Goal: Transaction & Acquisition: Subscribe to service/newsletter

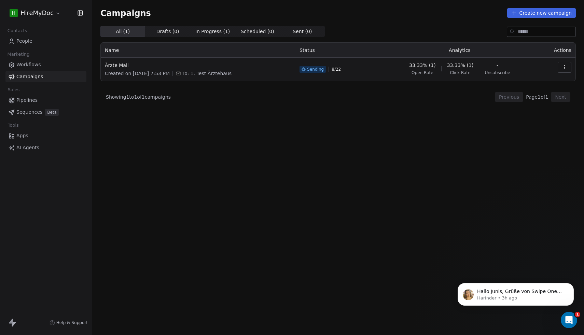
click at [24, 146] on span "AI Agents" at bounding box center [27, 147] width 23 height 7
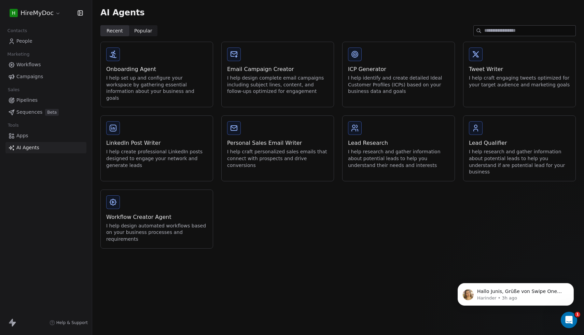
click at [42, 74] on link "Campaigns" at bounding box center [45, 76] width 81 height 11
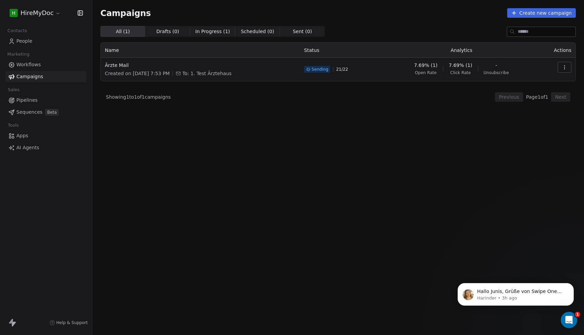
click at [303, 186] on div "All ( 1 ) All ( 1 ) Drafts ( 0 ) Drafts ( 0 ) In Progress ( 1 ) In Progress ( 1…" at bounding box center [337, 150] width 475 height 249
click at [566, 65] on icon "button" at bounding box center [563, 67] width 5 height 5
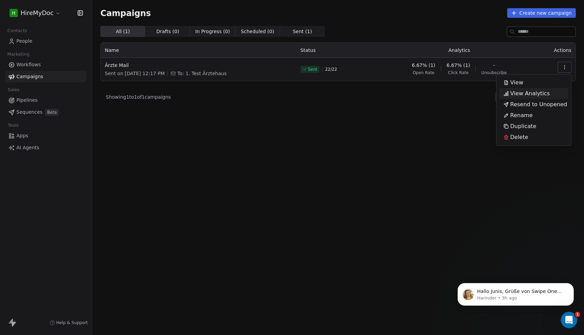
click at [531, 98] on div "View Analytics" at bounding box center [526, 93] width 55 height 11
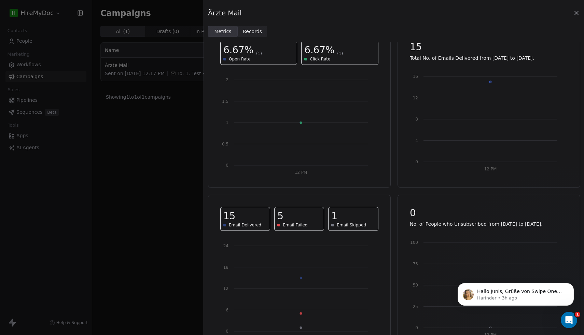
scroll to position [41, 0]
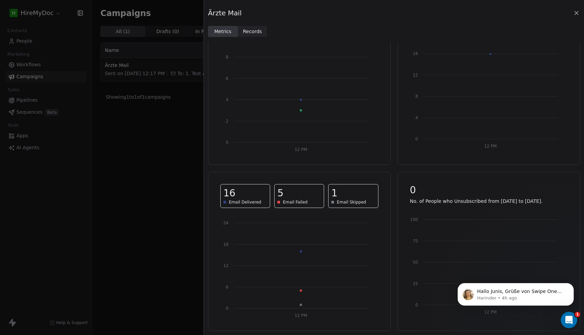
click at [121, 190] on div "Ärzte Mail Metrics Metrics Records Records 25% (4) Open Rate 18.75% (3) Click R…" at bounding box center [292, 167] width 584 height 335
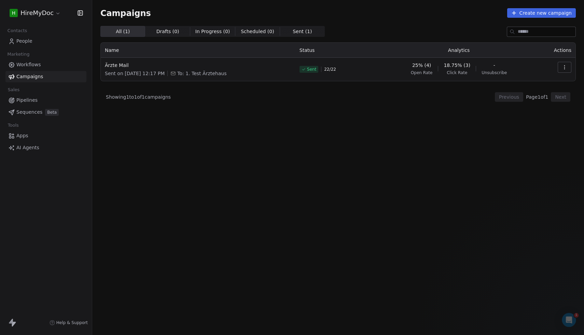
click at [455, 72] on span "Click Rate" at bounding box center [456, 72] width 20 height 5
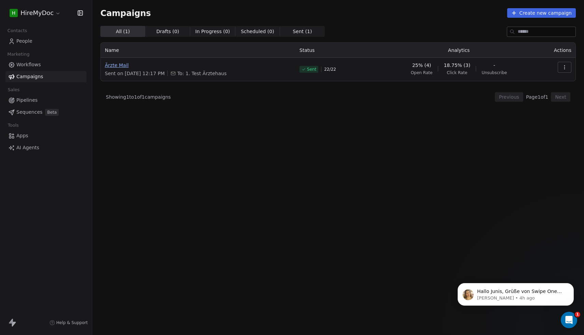
click at [120, 62] on span "Ärzte Mail" at bounding box center [198, 65] width 186 height 7
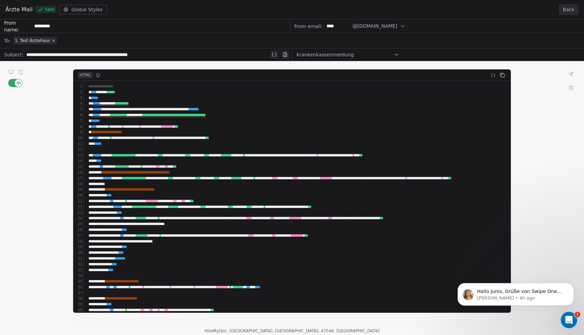
click at [17, 84] on div "**********" at bounding box center [292, 176] width 584 height 315
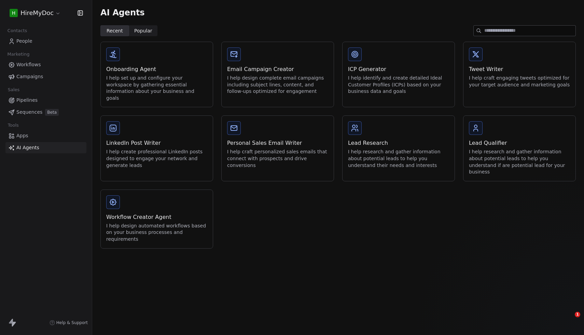
click at [50, 75] on link "Campaigns" at bounding box center [45, 76] width 81 height 11
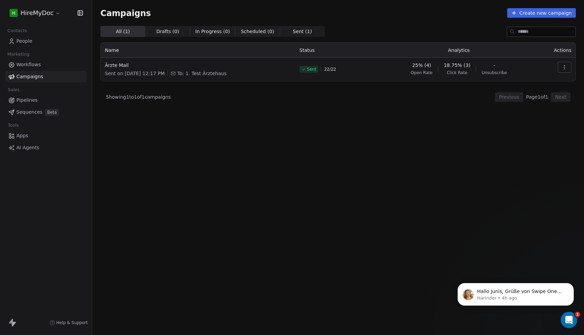
click at [565, 67] on icon "button" at bounding box center [563, 67] width 5 height 5
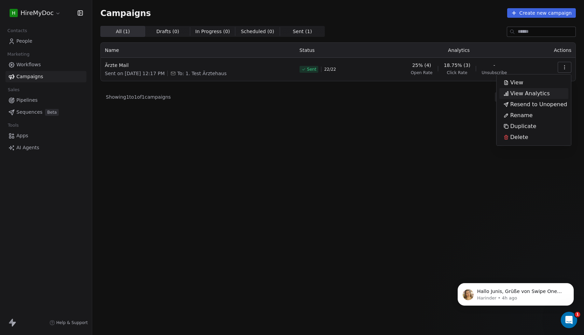
click at [543, 95] on span "View Analytics" at bounding box center [530, 93] width 40 height 8
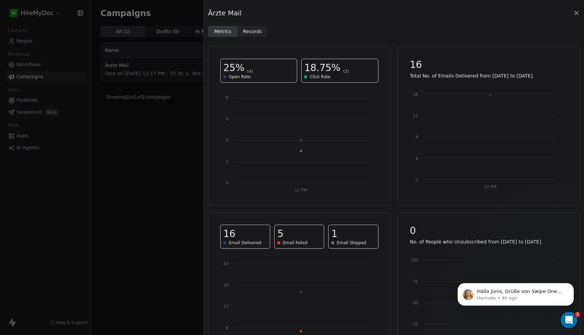
click at [250, 34] on span "Records" at bounding box center [252, 31] width 19 height 7
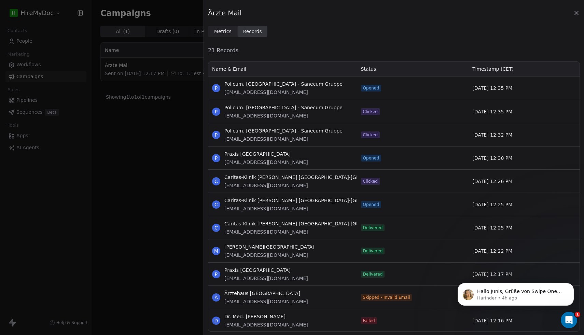
click at [368, 112] on span "Clicked" at bounding box center [370, 111] width 15 height 5
click at [221, 31] on span "Metrics" at bounding box center [222, 31] width 17 height 7
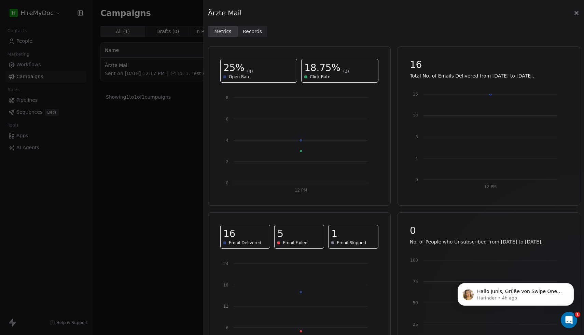
click at [173, 200] on div "Ärzte Mail Metrics Metrics Records Records 25% (4) Open Rate 18.75% (3) Click R…" at bounding box center [292, 167] width 584 height 335
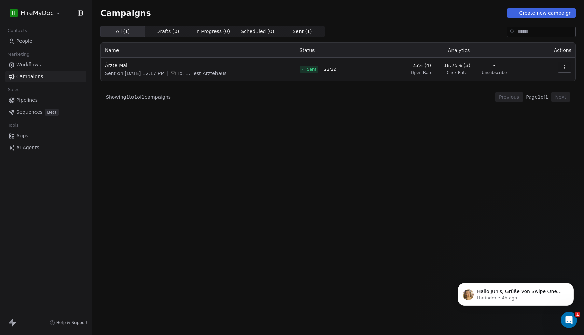
click at [31, 42] on span "People" at bounding box center [24, 41] width 16 height 7
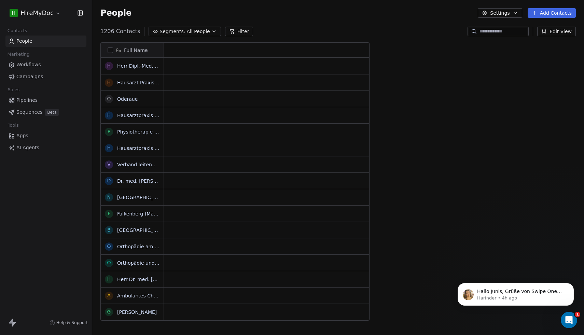
scroll to position [295, 491]
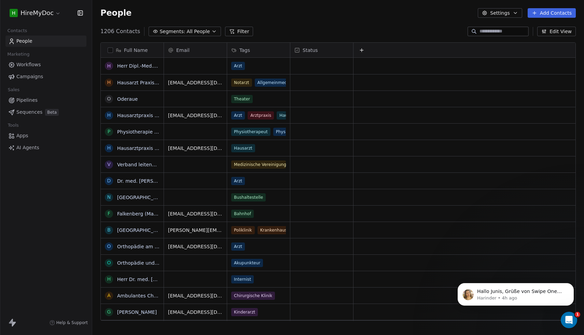
click at [190, 32] on span "All People" at bounding box center [197, 31] width 23 height 7
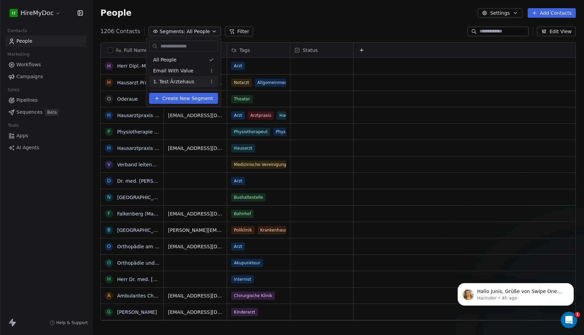
click at [177, 97] on span "Create New Segment" at bounding box center [187, 98] width 51 height 7
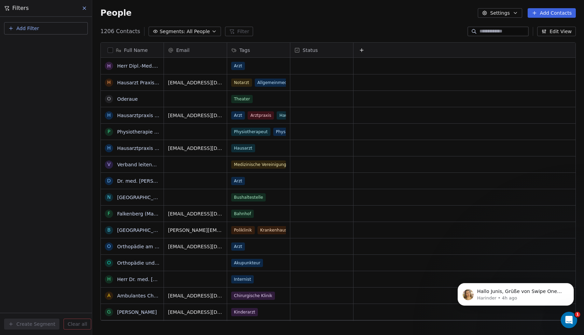
click at [46, 23] on button "Add Filter" at bounding box center [46, 28] width 84 height 12
click at [37, 44] on span "Contact properties" at bounding box center [33, 44] width 44 height 7
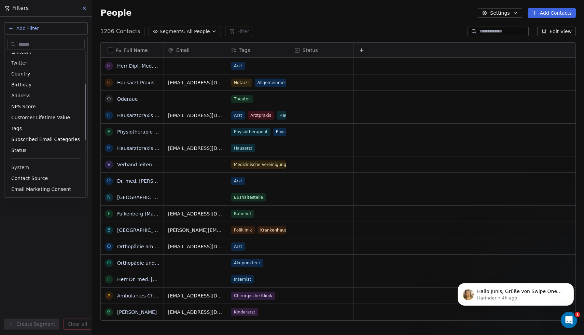
scroll to position [83, 0]
click at [45, 130] on div "Tags" at bounding box center [45, 128] width 69 height 7
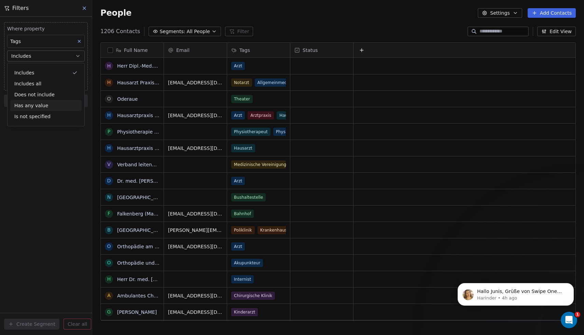
click at [6, 171] on div "Where property Tags Includes Select Tags Add filter to this group Add another f…" at bounding box center [46, 176] width 92 height 318
click at [32, 70] on body "H HireMyDoc Contacts People Marketing Workflows Campaigns Sales Pipelines Seque…" at bounding box center [292, 167] width 584 height 335
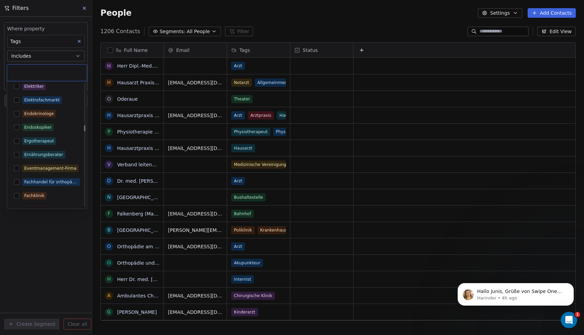
scroll to position [975, 0]
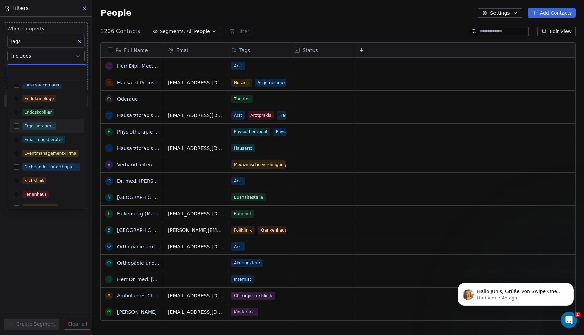
click at [16, 126] on button "Suggestions" at bounding box center [16, 125] width 5 height 5
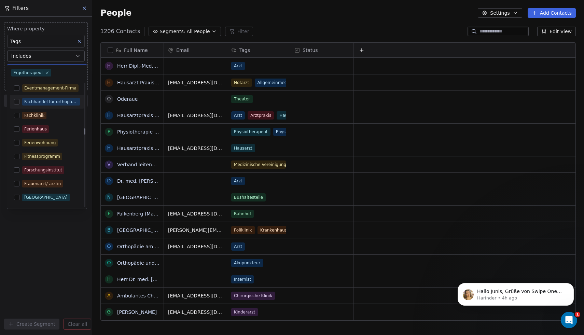
scroll to position [1044, 0]
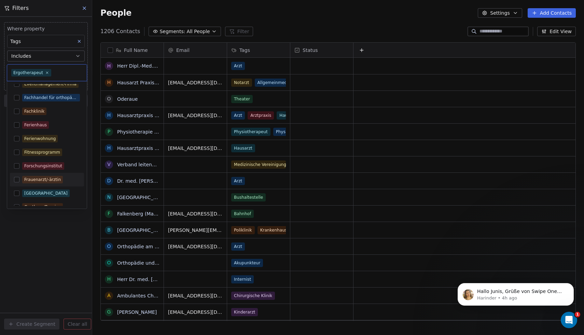
click at [16, 177] on button "Suggestions" at bounding box center [16, 179] width 5 height 5
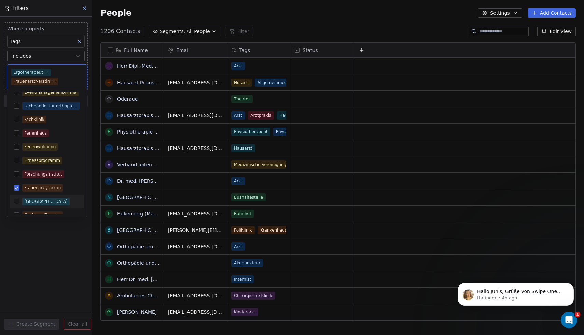
click at [32, 282] on html "H HireMyDoc Contacts People Marketing Workflows Campaigns Sales Pipelines Seque…" at bounding box center [292, 167] width 584 height 335
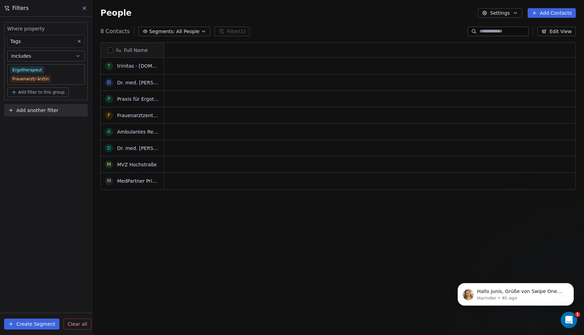
scroll to position [295, 491]
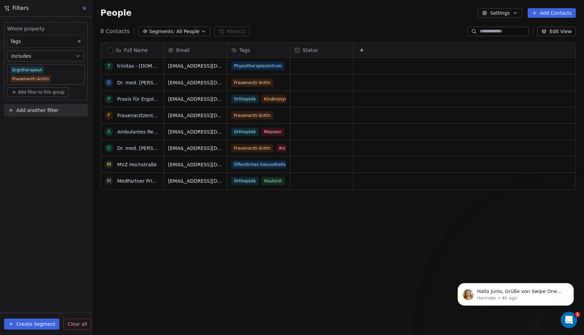
click at [40, 91] on span "Add filter to this group" at bounding box center [41, 91] width 46 height 5
click at [57, 77] on html "H HireMyDoc Contacts People Marketing Workflows Campaigns Sales Pipelines Seque…" at bounding box center [292, 167] width 584 height 335
click at [57, 80] on body "H HireMyDoc Contacts People Marketing Workflows Campaigns Sales Pipelines Seque…" at bounding box center [292, 167] width 584 height 335
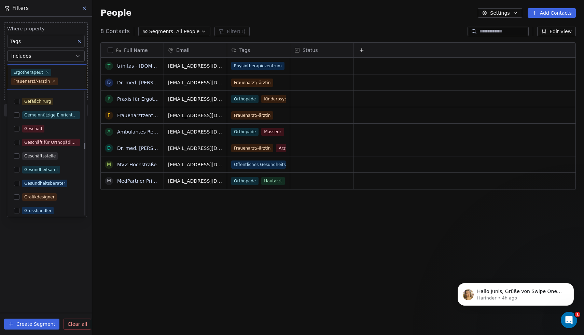
scroll to position [1187, 0]
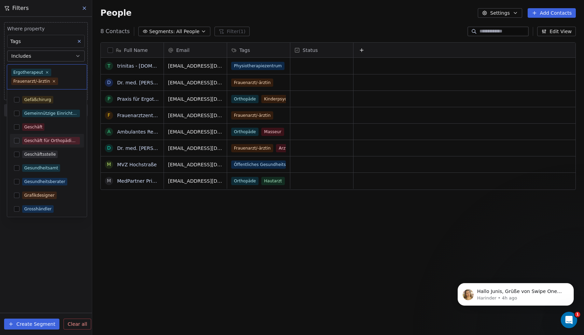
click at [16, 142] on button "Suggestions" at bounding box center [16, 140] width 5 height 5
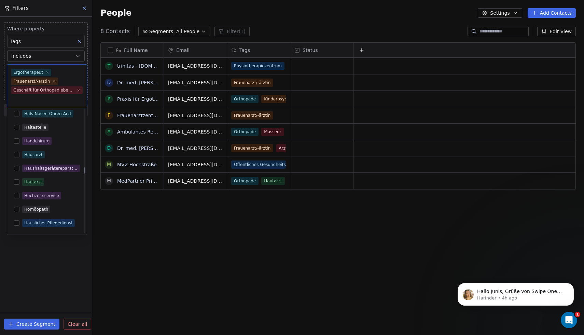
scroll to position [1339, 0]
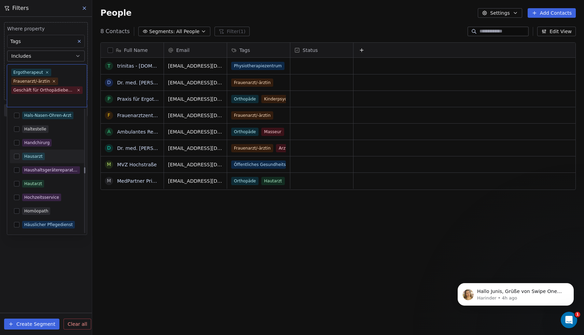
click at [15, 155] on button "Suggestions" at bounding box center [16, 156] width 5 height 5
click at [17, 184] on button "Suggestions" at bounding box center [16, 183] width 5 height 5
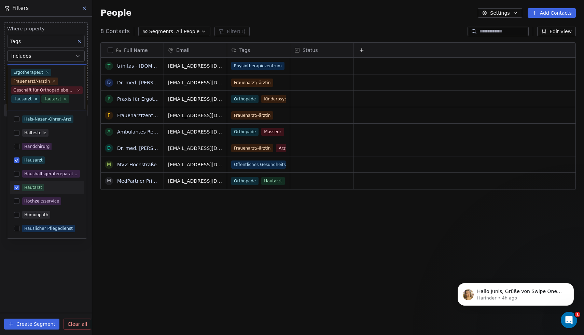
scroll to position [5, 0]
click at [60, 263] on html "H HireMyDoc Contacts People Marketing Workflows Campaigns Sales Pipelines Seque…" at bounding box center [292, 167] width 584 height 335
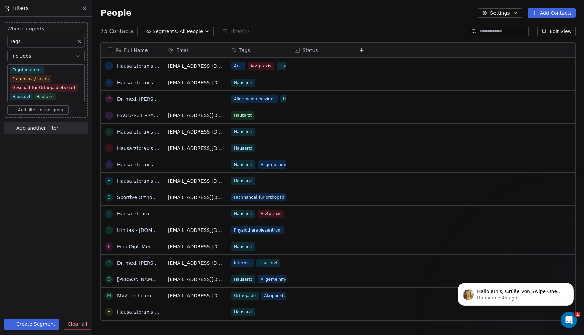
scroll to position [295, 491]
click at [187, 34] on span "All People" at bounding box center [191, 31] width 23 height 7
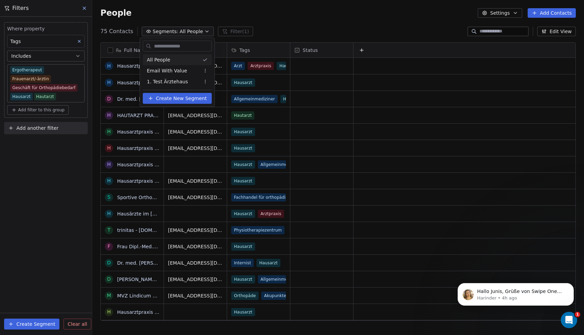
click at [209, 6] on html "H HireMyDoc Contacts People Marketing Workflows Campaigns Sales Pipelines Seque…" at bounding box center [292, 167] width 584 height 335
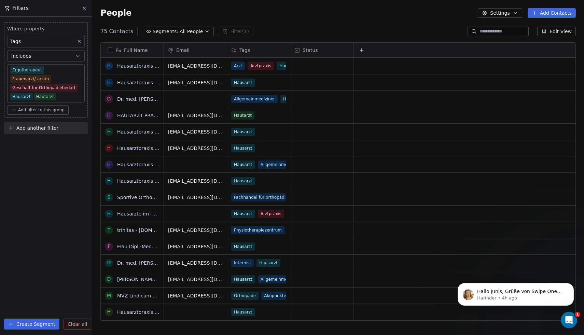
click at [55, 110] on span "Add filter to this group" at bounding box center [41, 109] width 46 height 5
click at [47, 125] on span "Contact properties" at bounding box center [36, 124] width 44 height 7
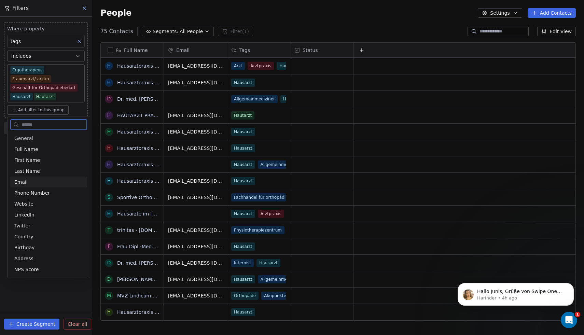
click at [40, 186] on div "Email" at bounding box center [48, 181] width 77 height 11
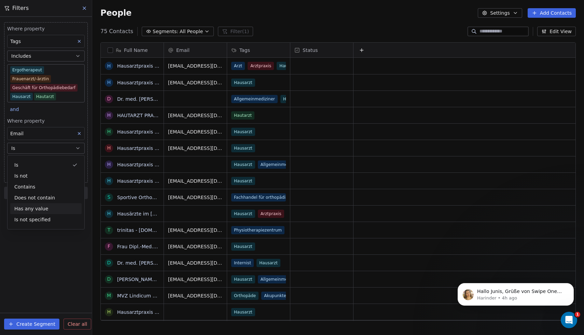
click at [44, 207] on div "Has any value" at bounding box center [45, 208] width 71 height 11
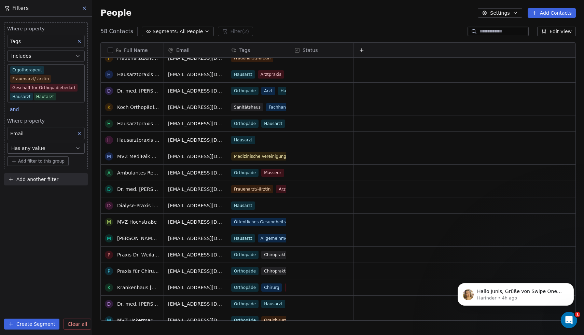
scroll to position [662, 0]
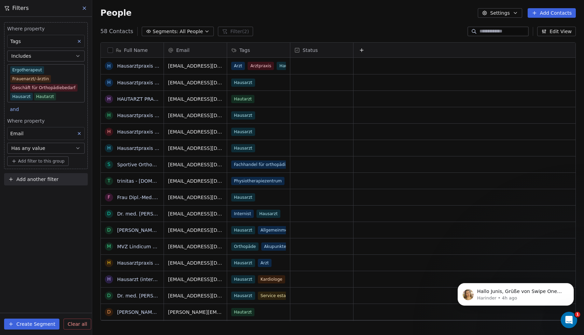
click at [35, 70] on body "H HireMyDoc Contacts People Marketing Workflows Campaigns Sales Pipelines Seque…" at bounding box center [292, 167] width 584 height 335
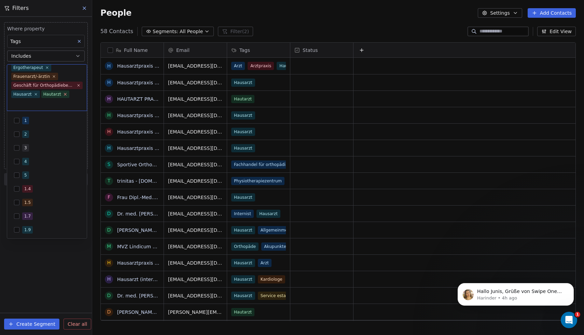
click at [64, 94] on icon at bounding box center [65, 94] width 4 height 4
click at [34, 98] on icon at bounding box center [35, 99] width 2 height 2
click at [54, 82] on icon at bounding box center [54, 81] width 4 height 4
click at [46, 72] on icon at bounding box center [47, 72] width 2 height 2
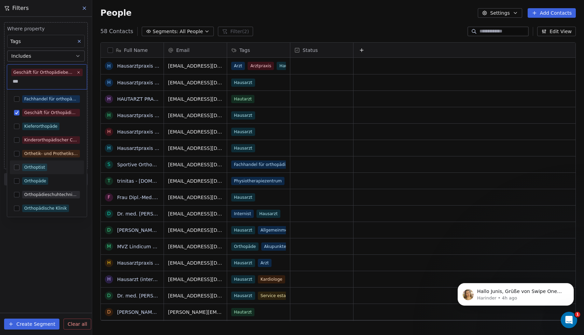
type input "***"
click at [19, 166] on button "Suggestions" at bounding box center [16, 166] width 5 height 5
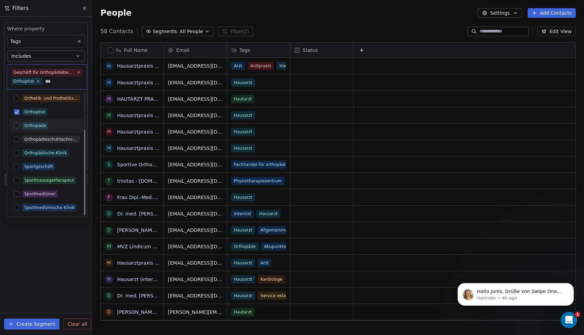
type input "***"
click at [19, 124] on button "Suggestions" at bounding box center [16, 125] width 5 height 5
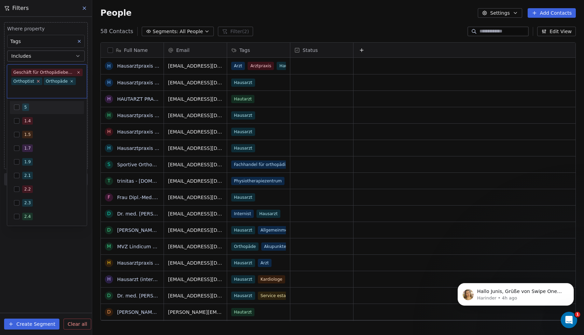
click at [38, 82] on icon at bounding box center [38, 81] width 4 height 4
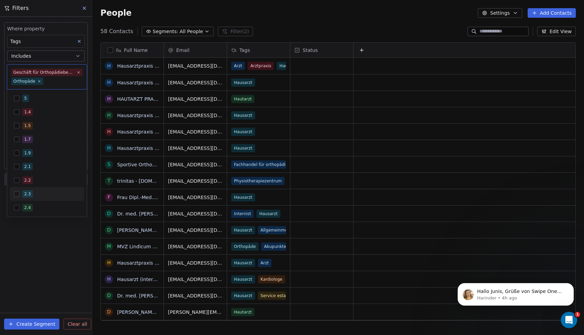
click at [53, 279] on html "H HireMyDoc Contacts People Marketing Workflows Campaigns Sales Pipelines Seque…" at bounding box center [292, 167] width 584 height 335
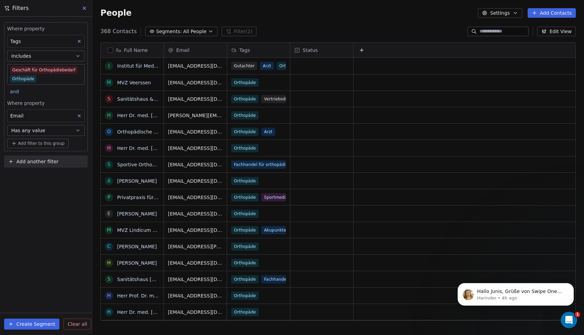
click at [84, 10] on icon at bounding box center [84, 7] width 5 height 5
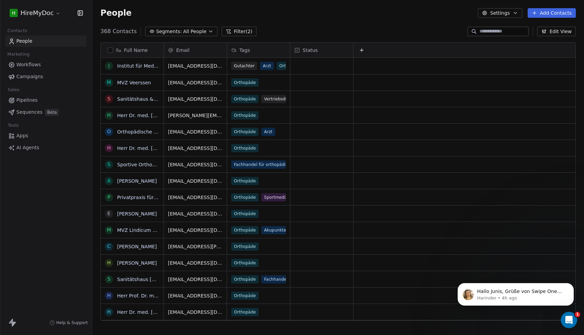
click at [512, 13] on button "Settings" at bounding box center [499, 13] width 44 height 10
click at [508, 41] on div "Tags" at bounding box center [496, 38] width 27 height 11
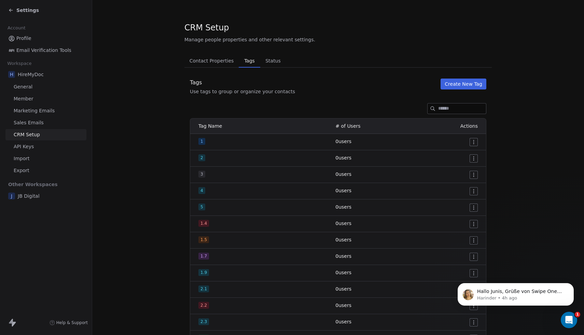
click at [457, 81] on button "Create New Tag" at bounding box center [463, 83] width 46 height 11
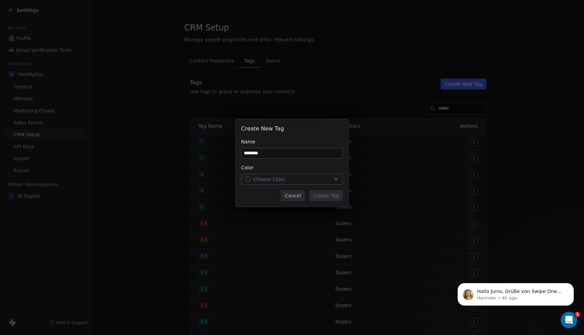
type input "********"
click at [290, 181] on div "Choose Color" at bounding box center [292, 179] width 94 height 7
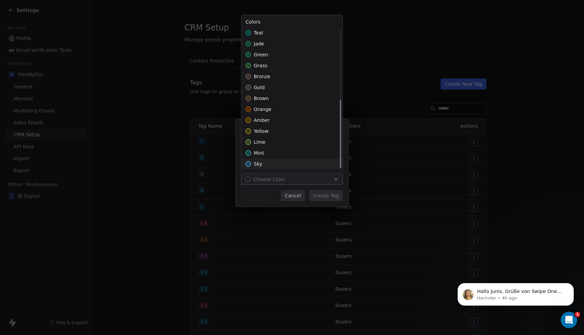
click at [273, 166] on div "sky" at bounding box center [291, 163] width 101 height 11
click at [334, 192] on div "Create New Tag Name ******** Color sky Cancel Create Tag" at bounding box center [292, 167] width 584 height 118
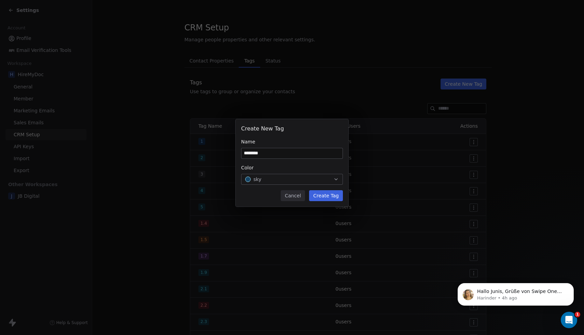
click at [334, 196] on button "Create Tag" at bounding box center [326, 195] width 34 height 11
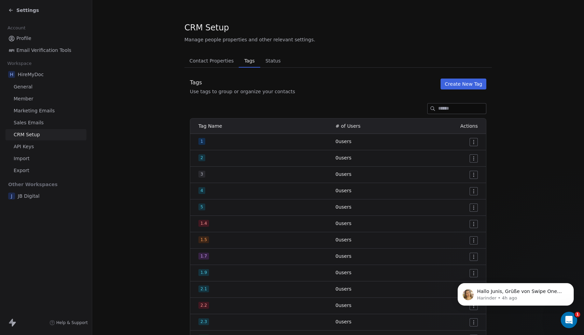
click at [212, 61] on span "Contact Properties" at bounding box center [212, 61] width 50 height 10
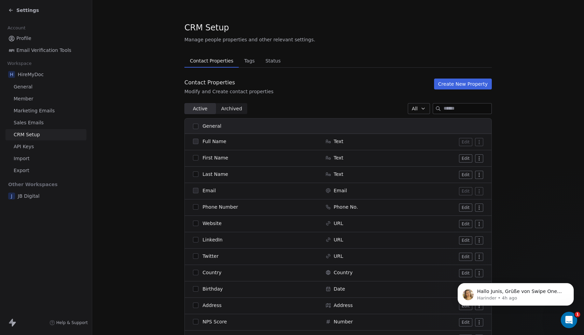
click at [11, 8] on icon at bounding box center [10, 10] width 5 height 5
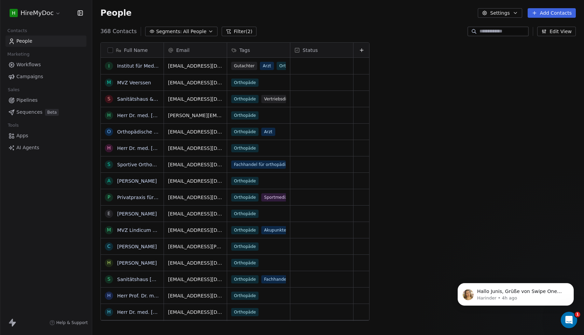
scroll to position [295, 491]
click at [268, 51] on div "Tags" at bounding box center [257, 50] width 53 height 7
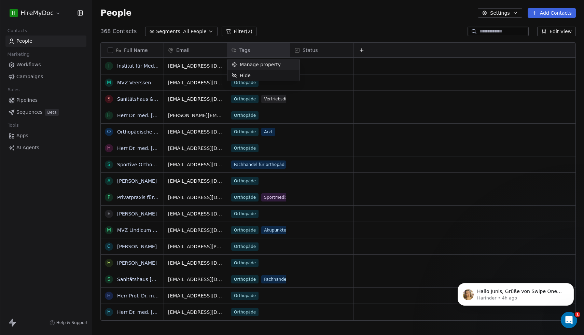
click at [275, 66] on span "Manage property" at bounding box center [260, 64] width 41 height 7
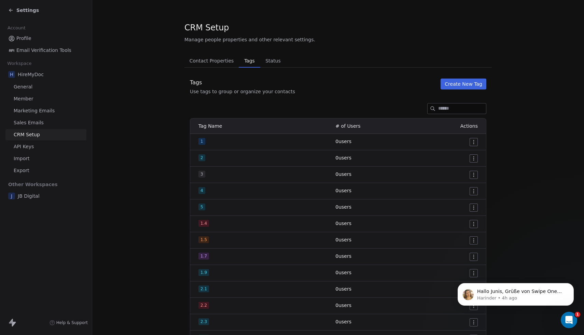
click at [10, 13] on icon at bounding box center [10, 10] width 5 height 5
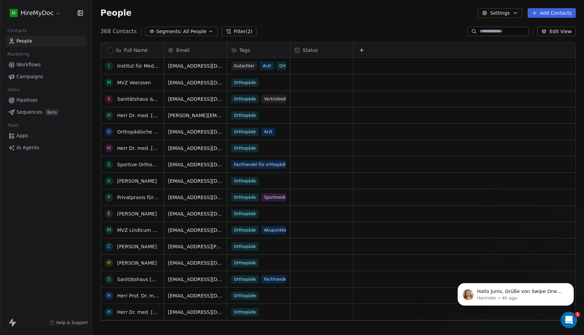
scroll to position [295, 491]
click at [108, 67] on button "grid" at bounding box center [107, 65] width 5 height 5
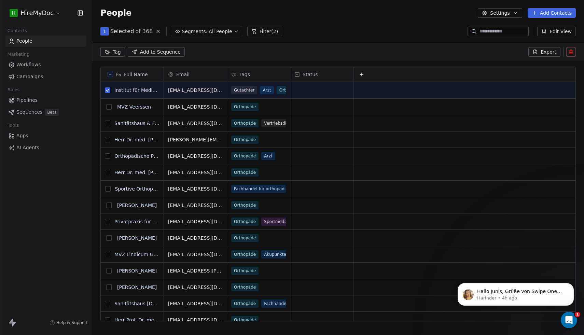
click at [109, 107] on button "grid" at bounding box center [108, 106] width 5 height 5
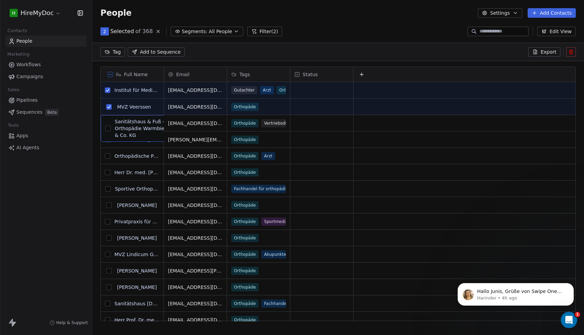
click at [106, 121] on div "S Sanitätshaus & Fuß - Orthopädie Warmbier GmbH & Co. KG" at bounding box center [145, 128] width 81 height 20
click at [109, 139] on button "grid" at bounding box center [107, 139] width 5 height 5
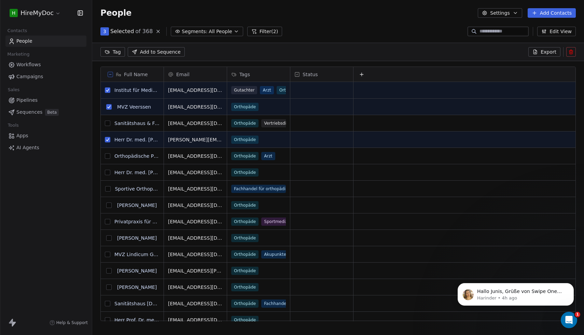
click at [110, 205] on button "grid" at bounding box center [108, 204] width 5 height 5
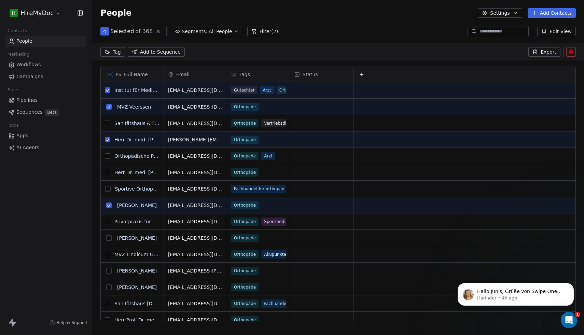
click at [108, 171] on button "grid" at bounding box center [107, 172] width 5 height 5
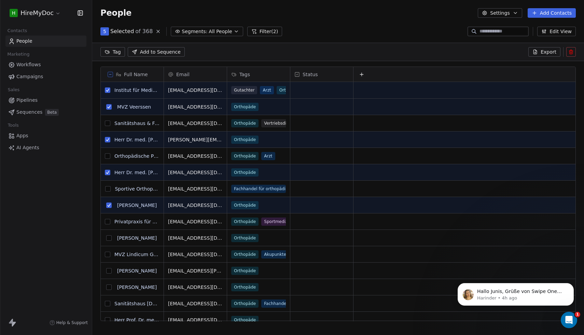
click at [108, 237] on button "grid" at bounding box center [108, 237] width 5 height 5
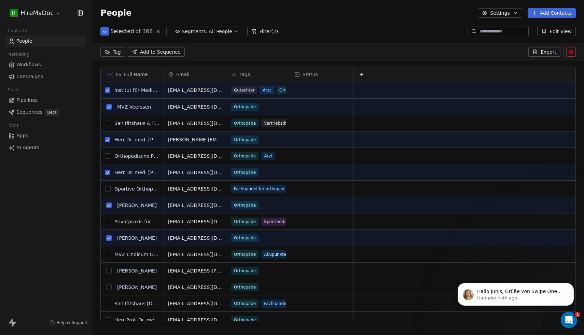
click at [109, 269] on button "grid" at bounding box center [108, 270] width 5 height 5
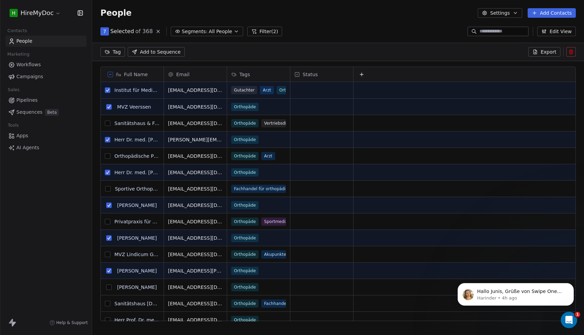
click at [108, 255] on button "grid" at bounding box center [107, 254] width 5 height 5
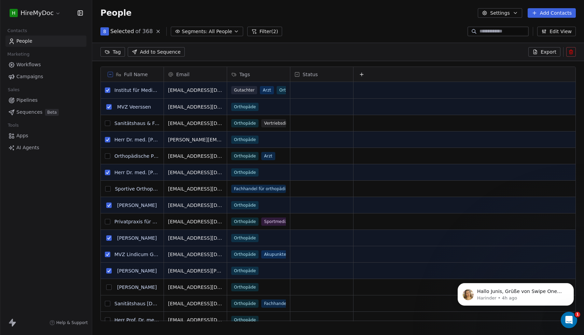
click at [108, 219] on button "grid" at bounding box center [107, 221] width 5 height 5
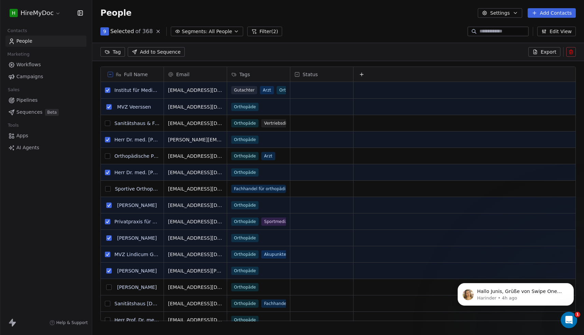
click at [107, 155] on button "grid" at bounding box center [107, 155] width 5 height 5
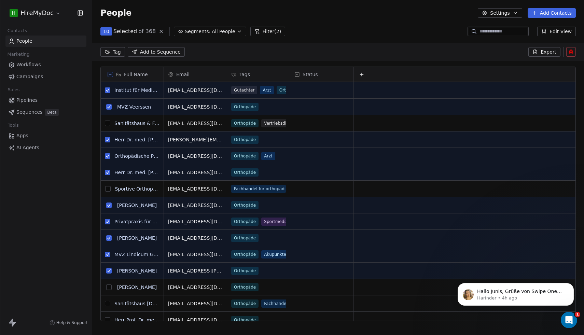
click at [107, 123] on button "grid" at bounding box center [107, 122] width 5 height 5
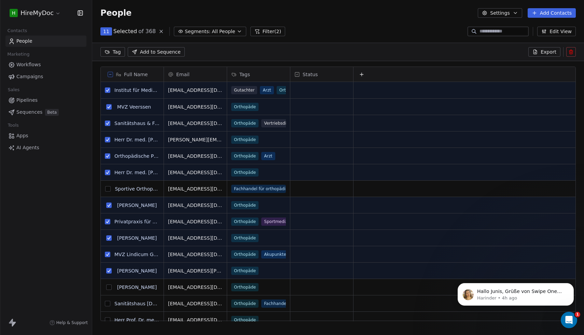
click at [109, 190] on button "grid" at bounding box center [107, 188] width 5 height 5
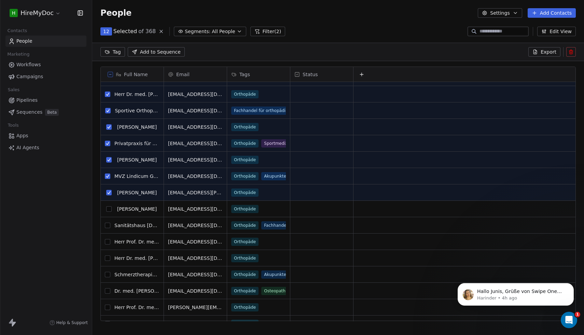
scroll to position [0, 0]
click at [110, 208] on button "grid" at bounding box center [108, 208] width 5 height 5
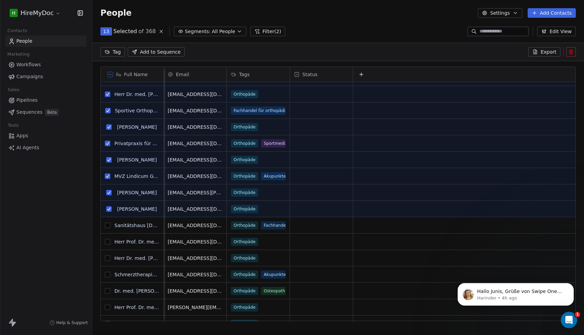
click at [110, 226] on button "grid" at bounding box center [107, 225] width 5 height 5
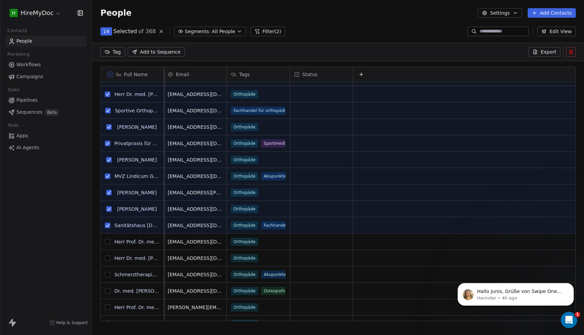
click at [109, 244] on button "grid" at bounding box center [107, 241] width 5 height 5
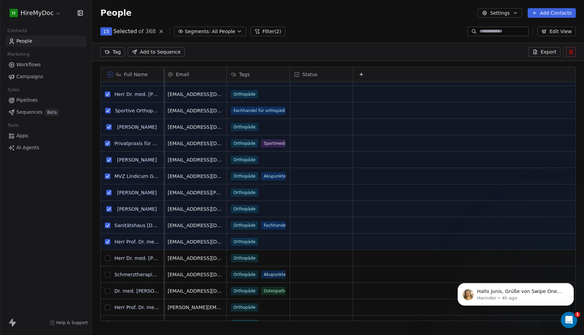
click at [109, 256] on button "grid" at bounding box center [107, 257] width 5 height 5
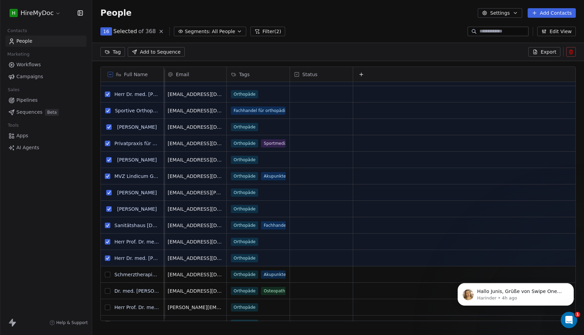
click at [108, 274] on button "grid" at bounding box center [107, 274] width 5 height 5
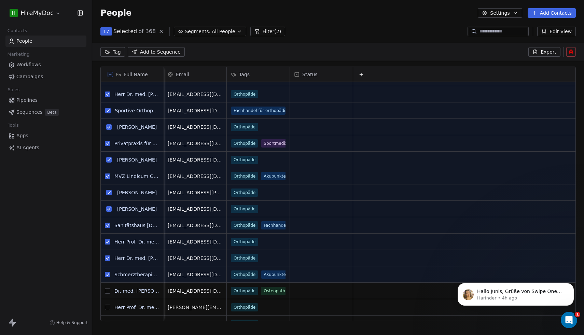
click at [107, 289] on button "grid" at bounding box center [107, 290] width 5 height 5
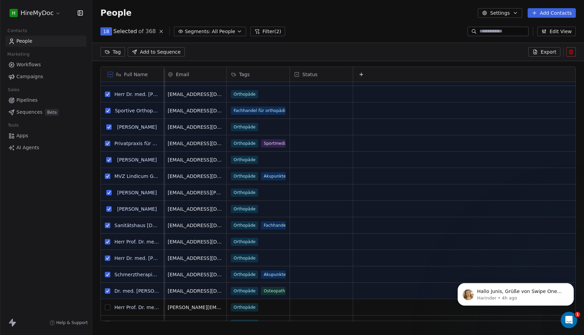
click at [107, 306] on button "grid" at bounding box center [107, 306] width 5 height 5
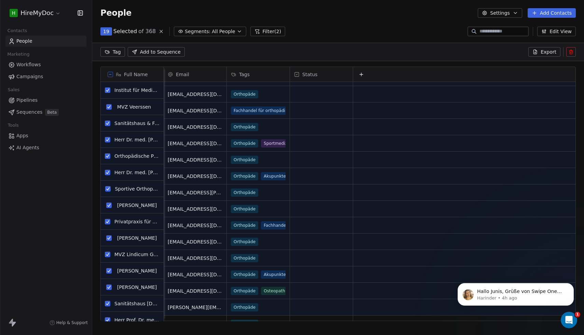
scroll to position [0, 0]
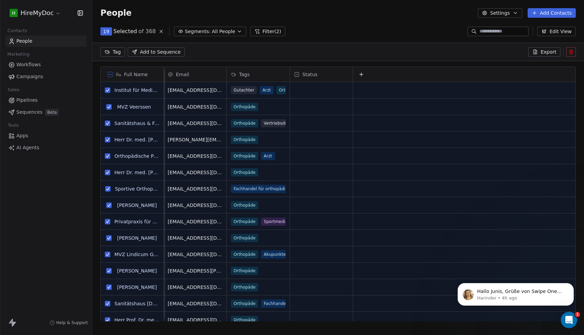
click at [119, 51] on html "H HireMyDoc Contacts People Marketing Workflows Campaigns Sales Pipelines Seque…" at bounding box center [292, 167] width 584 height 335
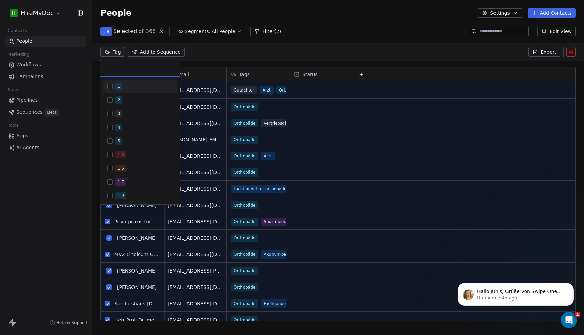
click at [219, 47] on html "H HireMyDoc Contacts People Marketing Workflows Campaigns Sales Pipelines Seque…" at bounding box center [292, 167] width 584 height 335
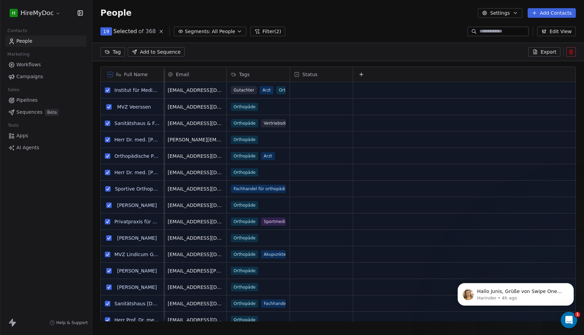
click at [161, 53] on span "Add to Sequence" at bounding box center [160, 51] width 41 height 7
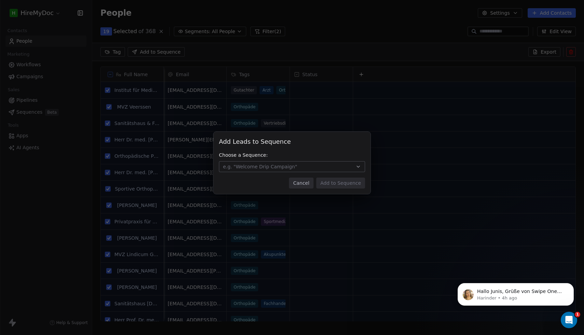
click at [297, 167] on button "e.g. "Welcome Drip Campaign"" at bounding box center [292, 166] width 146 height 11
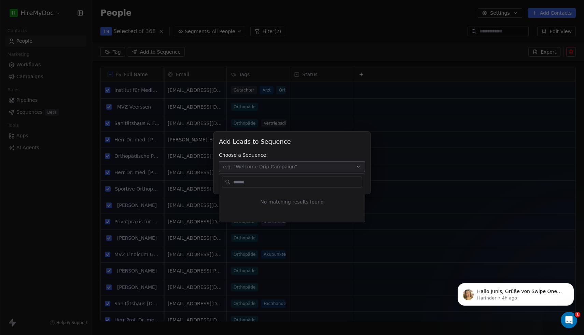
click at [297, 167] on div "Add Leads to Sequence Add Leads to Sequence Choose a Sequence: e.g. "Welcome Dr…" at bounding box center [292, 167] width 584 height 93
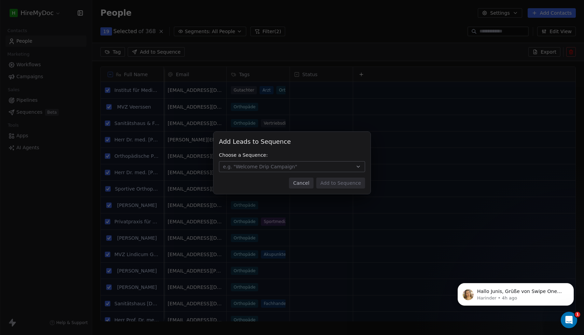
click at [297, 167] on button "e.g. "Welcome Drip Campaign"" at bounding box center [292, 166] width 146 height 11
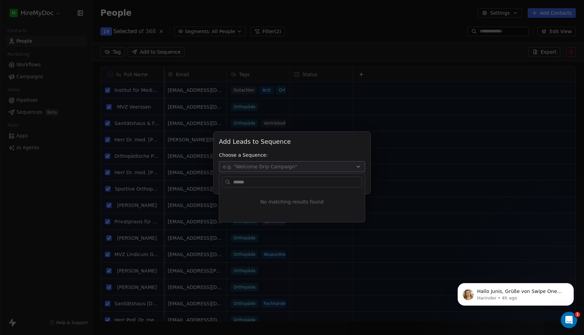
click at [297, 167] on div "Add Leads to Sequence Add Leads to Sequence Choose a Sequence: e.g. "Welcome Dr…" at bounding box center [292, 167] width 584 height 93
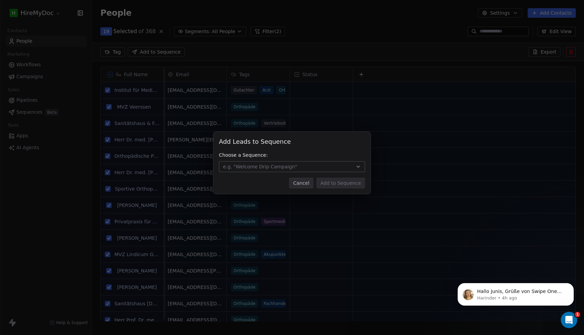
click at [293, 168] on button "e.g. "Welcome Drip Campaign"" at bounding box center [292, 166] width 146 height 11
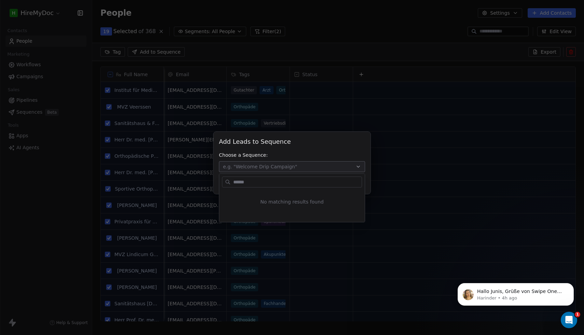
click at [281, 162] on div "Add Leads to Sequence Add Leads to Sequence Choose a Sequence: e.g. "Welcome Dr…" at bounding box center [292, 167] width 584 height 93
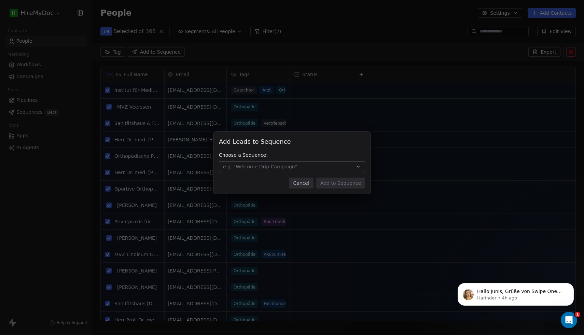
click at [280, 165] on span "e.g. "Welcome Drip Campaign"" at bounding box center [260, 166] width 74 height 7
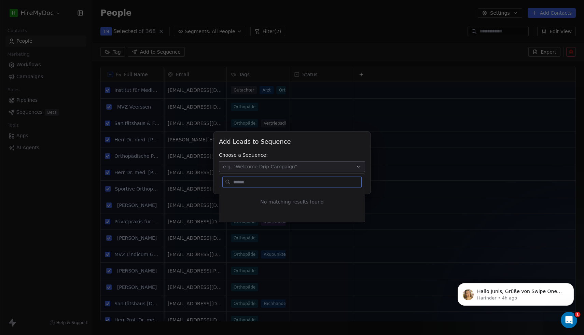
click at [267, 215] on div "No matching results found" at bounding box center [291, 201] width 145 height 29
click at [271, 164] on div "Add Leads to Sequence Add Leads to Sequence Choose a Sequence: e.g. "Welcome Dr…" at bounding box center [292, 167] width 584 height 93
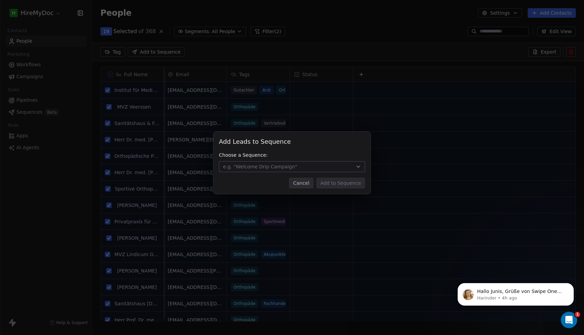
click at [309, 183] on button "Cancel" at bounding box center [301, 182] width 24 height 11
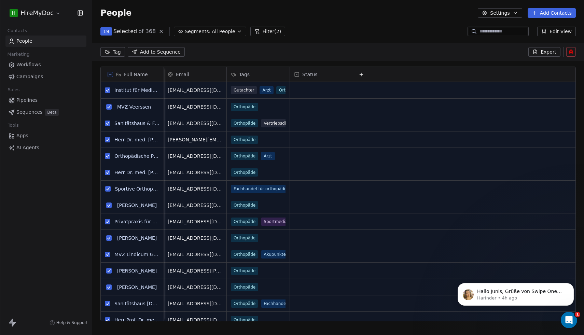
click at [117, 54] on html "H HireMyDoc Contacts People Marketing Workflows Campaigns Sales Pipelines Seque…" at bounding box center [292, 167] width 584 height 335
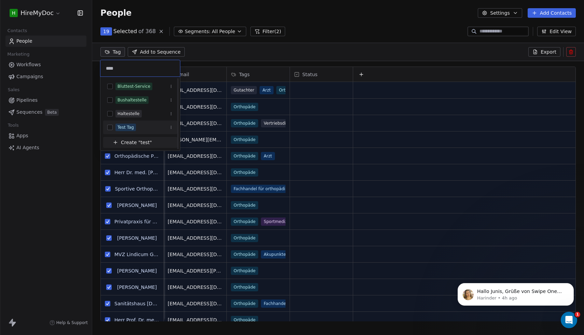
type input "****"
click at [110, 125] on button "Suggestions" at bounding box center [109, 127] width 5 height 5
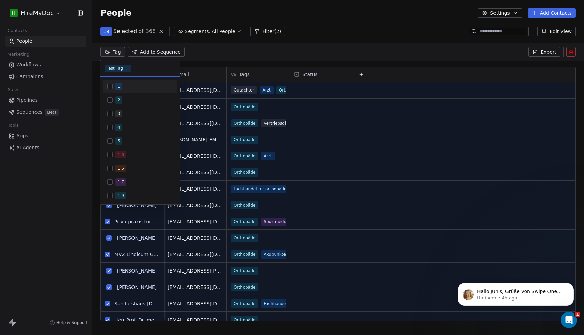
click at [209, 54] on html "H HireMyDoc Contacts People Marketing Workflows Campaigns Sales Pipelines Seque…" at bounding box center [292, 167] width 584 height 335
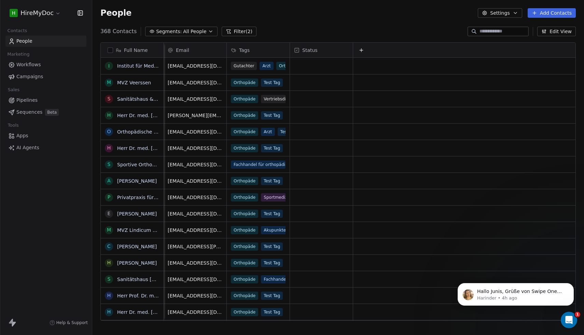
click at [25, 80] on span "Campaigns" at bounding box center [29, 76] width 27 height 7
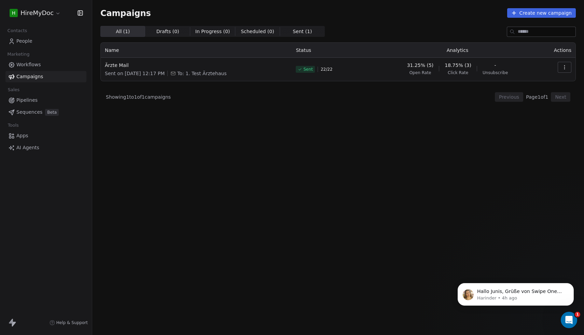
click at [26, 63] on span "Workflows" at bounding box center [28, 64] width 25 height 7
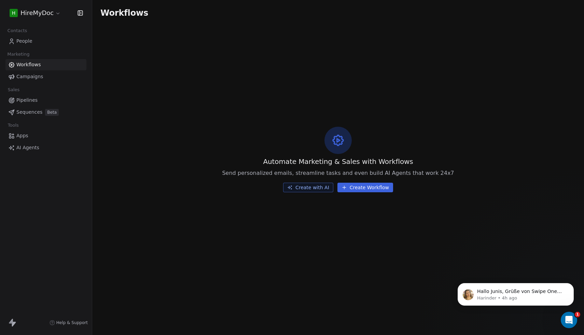
click at [27, 39] on span "People" at bounding box center [24, 41] width 16 height 7
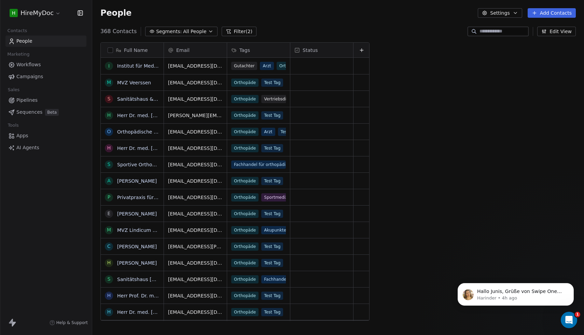
scroll to position [295, 491]
click at [183, 31] on span "All People" at bounding box center [194, 31] width 23 height 7
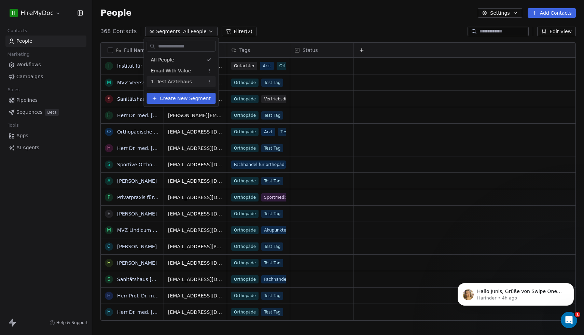
click at [169, 101] on span "Create New Segment" at bounding box center [185, 98] width 51 height 7
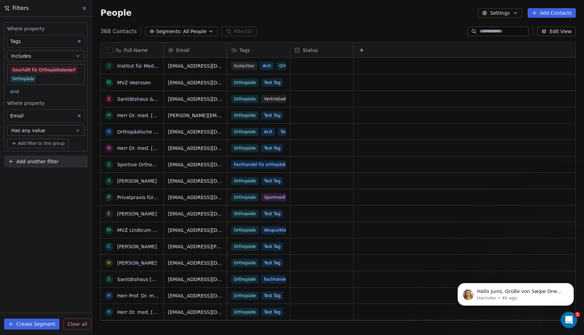
click at [43, 74] on body "H HireMyDoc Contacts People Marketing Workflows Campaigns Sales Pipelines Seque…" at bounding box center [292, 167] width 584 height 335
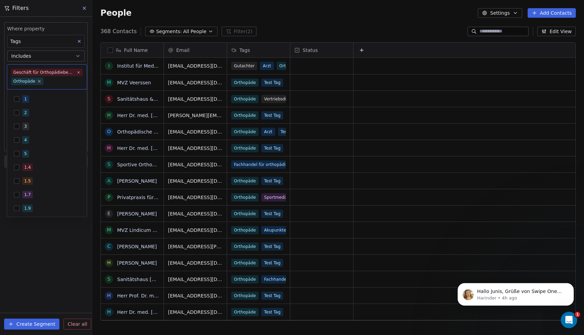
click at [39, 81] on icon at bounding box center [39, 81] width 4 height 4
click at [78, 72] on icon at bounding box center [78, 72] width 2 height 2
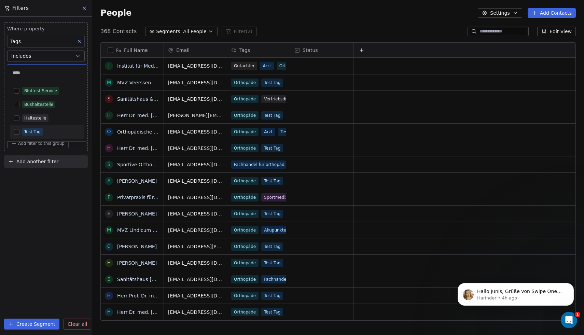
type input "****"
click at [24, 134] on span "Test Tag" at bounding box center [32, 132] width 20 height 8
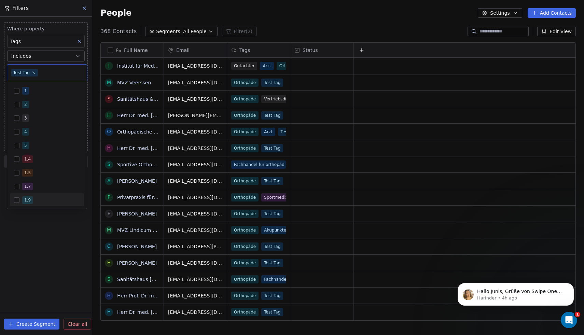
click at [25, 235] on html "H HireMyDoc Contacts People Marketing Workflows Campaigns Sales Pipelines Seque…" at bounding box center [292, 167] width 584 height 335
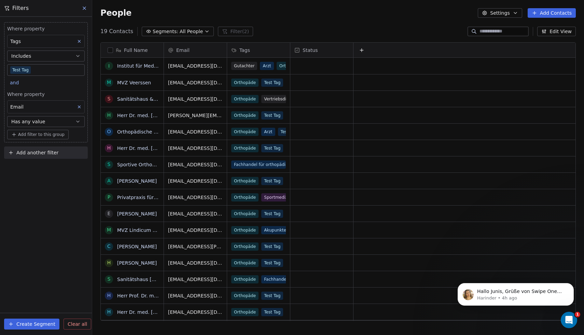
click at [28, 323] on button "Create Segment" at bounding box center [31, 323] width 55 height 11
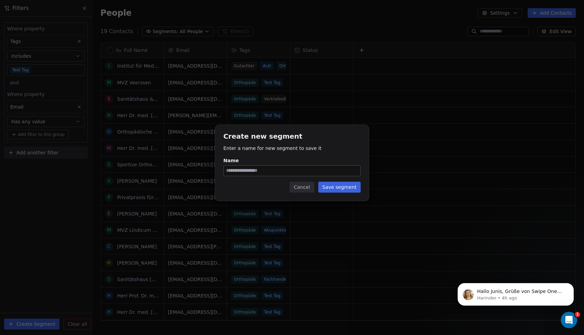
click at [284, 165] on div at bounding box center [291, 170] width 137 height 11
click at [284, 166] on input "Name" at bounding box center [292, 171] width 137 height 10
type input "**********"
click at [364, 190] on div "**********" at bounding box center [292, 162] width 154 height 75
click at [357, 188] on button "Save segment" at bounding box center [339, 187] width 42 height 11
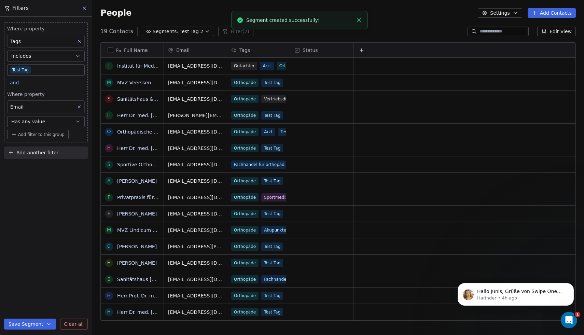
click at [89, 4] on button at bounding box center [85, 8] width 10 height 10
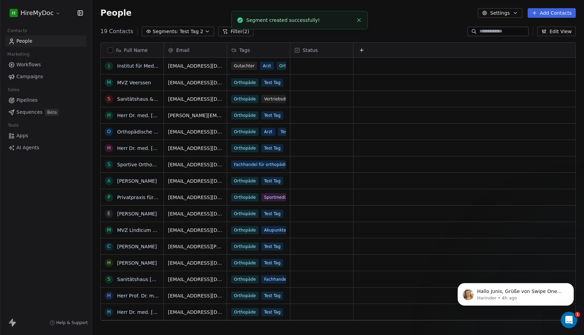
click at [30, 73] on span "Campaigns" at bounding box center [29, 76] width 27 height 7
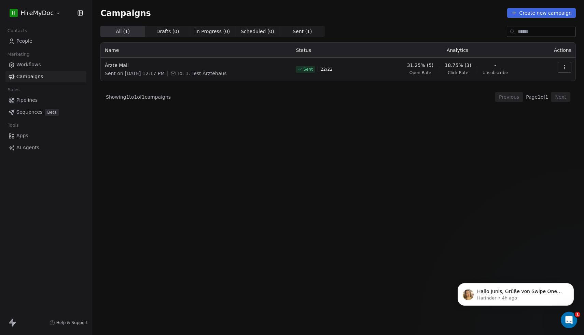
click at [568, 66] on button "button" at bounding box center [564, 67] width 14 height 11
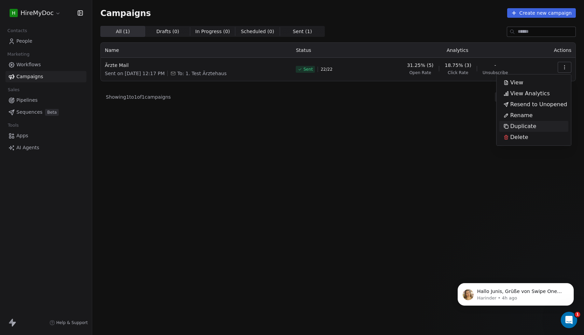
click at [529, 125] on span "Duplicate" at bounding box center [523, 126] width 26 height 8
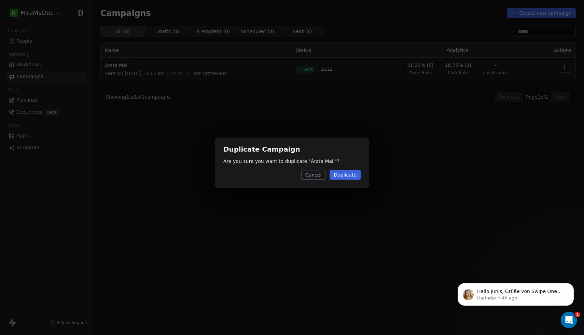
click at [346, 173] on button "Duplicate" at bounding box center [344, 175] width 31 height 10
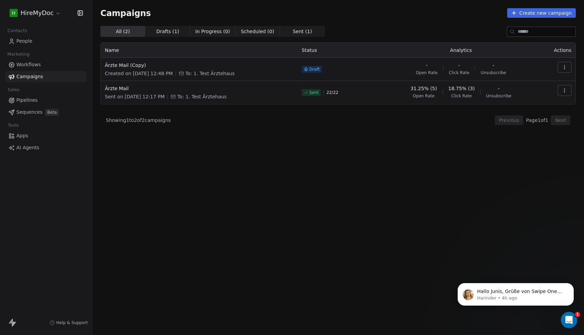
click at [559, 68] on button "button" at bounding box center [564, 67] width 14 height 11
click at [545, 96] on div "Rename" at bounding box center [533, 93] width 69 height 11
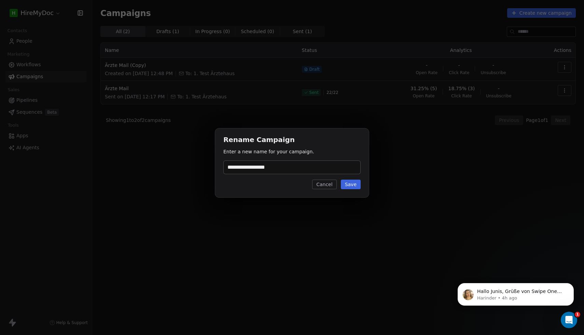
click at [277, 165] on input "**********" at bounding box center [292, 167] width 137 height 13
type input "**********"
click at [355, 182] on button "Save" at bounding box center [351, 185] width 20 height 10
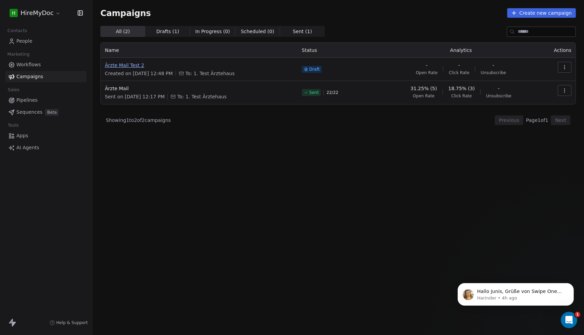
click at [119, 65] on span "Ärzte Mail Test 2" at bounding box center [199, 65] width 189 height 7
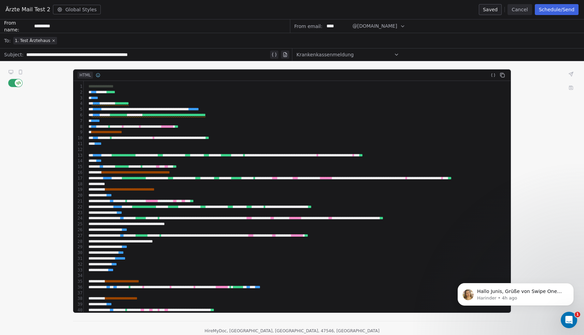
click at [15, 83] on span "button" at bounding box center [19, 83] width 8 height 8
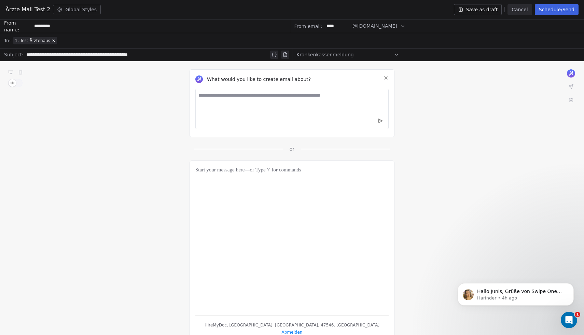
click at [9, 84] on span "button" at bounding box center [13, 83] width 8 height 8
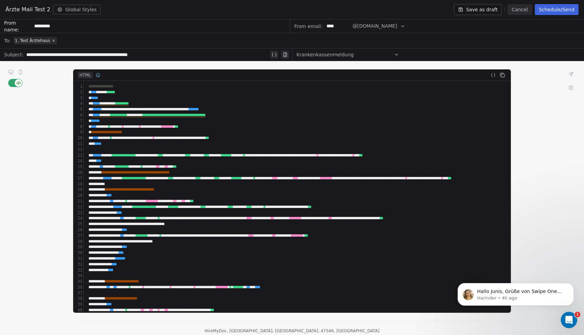
click at [10, 71] on icon at bounding box center [11, 71] width 4 height 3
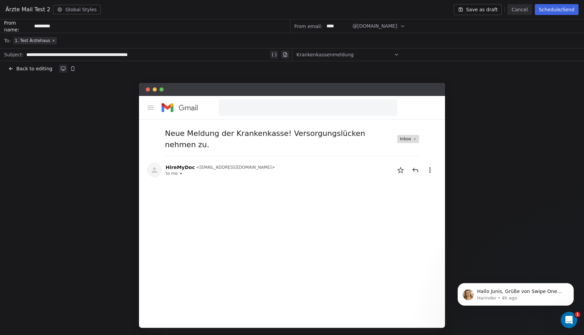
click at [17, 68] on span "Back to editing" at bounding box center [34, 68] width 36 height 7
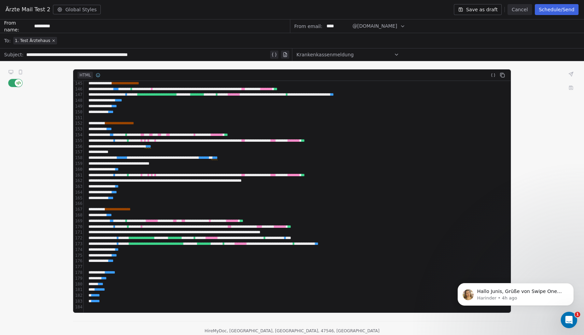
scroll to position [14, 0]
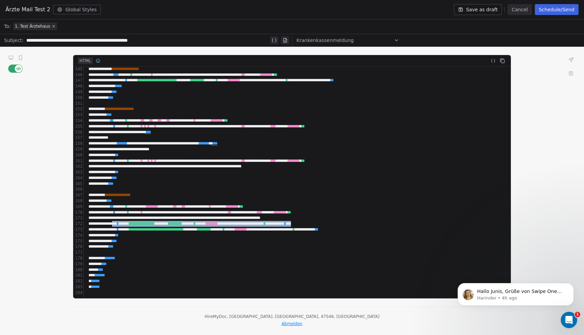
drag, startPoint x: 382, startPoint y: 223, endPoint x: 124, endPoint y: 222, distance: 258.0
click at [124, 222] on div "**********" at bounding box center [520, 224] width 868 height 6
click at [10, 58] on icon at bounding box center [11, 57] width 4 height 3
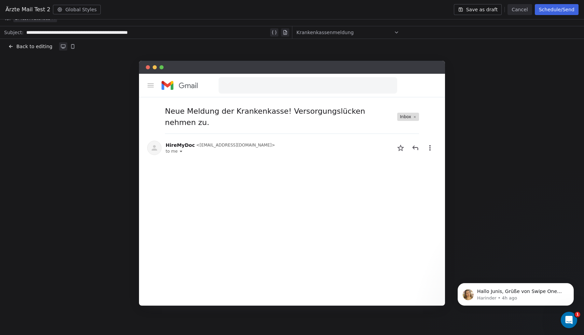
scroll to position [0, 0]
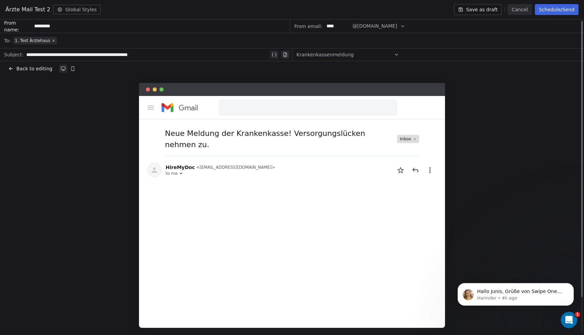
click at [103, 39] on div "1. Test Ärztehaus" at bounding box center [296, 40] width 566 height 15
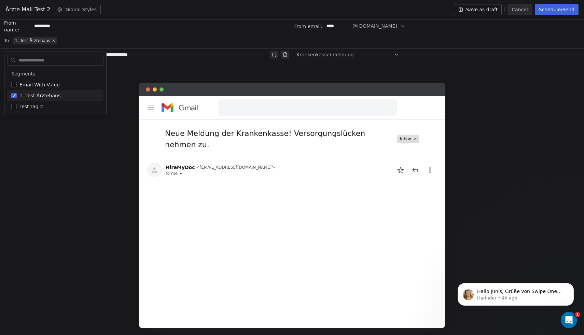
click at [53, 40] on icon at bounding box center [54, 41] width 2 height 2
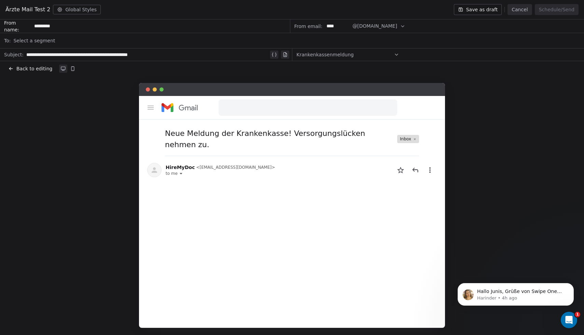
click at [51, 39] on span "Select a segment" at bounding box center [34, 40] width 42 height 7
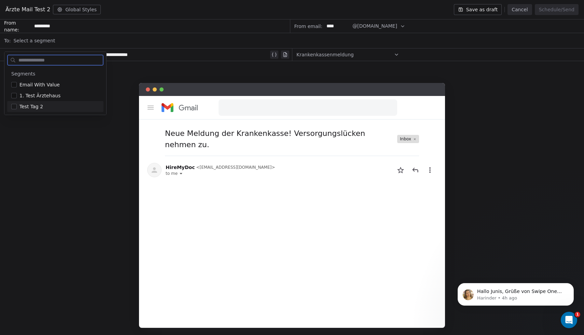
click at [34, 106] on span "Test Tag 2" at bounding box center [31, 106] width 24 height 7
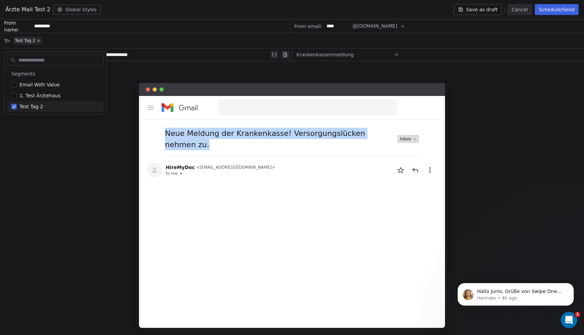
click at [89, 139] on div "Neue Meldung der Krankenkasse! Versorgungslücken nehmen zu. Inbox HireMyDoc < i…" at bounding box center [292, 205] width 584 height 245
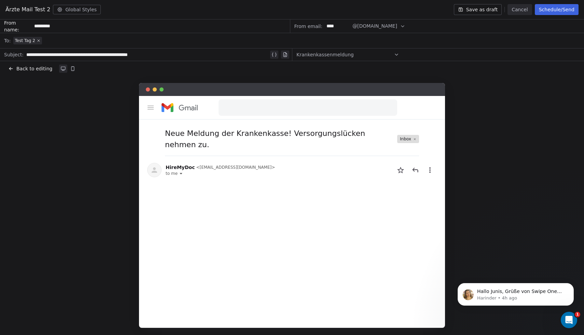
click at [391, 61] on div "Back to editing" at bounding box center [292, 68] width 584 height 15
click at [396, 55] on icon at bounding box center [396, 54] width 3 height 1
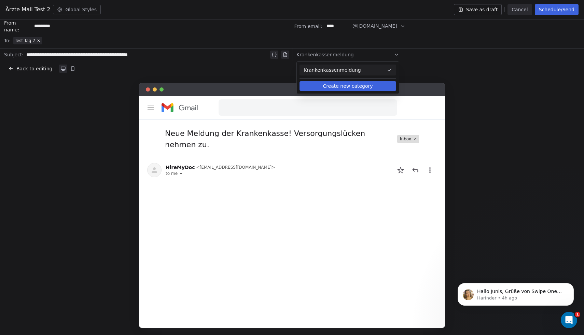
click at [436, 70] on div "Back to editing" at bounding box center [291, 68] width 567 height 7
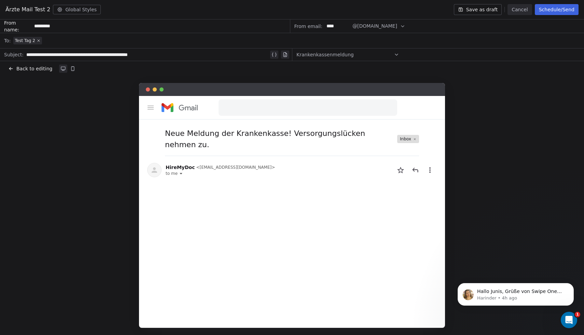
click at [549, 6] on button "Schedule/Send" at bounding box center [556, 9] width 44 height 11
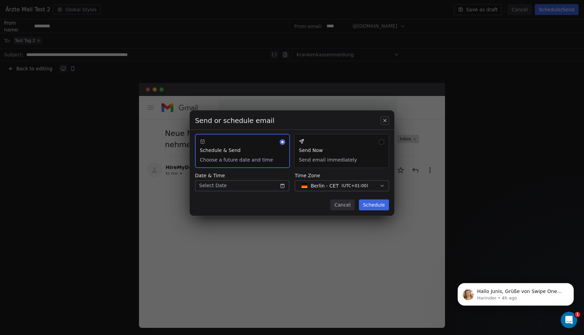
click at [321, 152] on button "Send Now Send email immediately" at bounding box center [341, 151] width 95 height 34
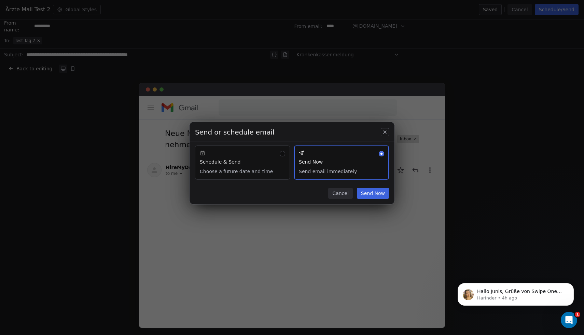
click at [371, 191] on button "Send Now" at bounding box center [373, 193] width 32 height 11
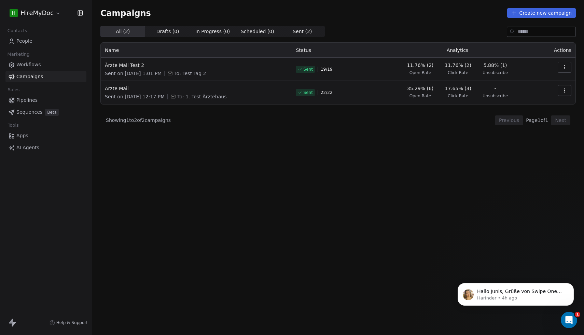
click at [564, 67] on icon "button" at bounding box center [564, 67] width 0 height 0
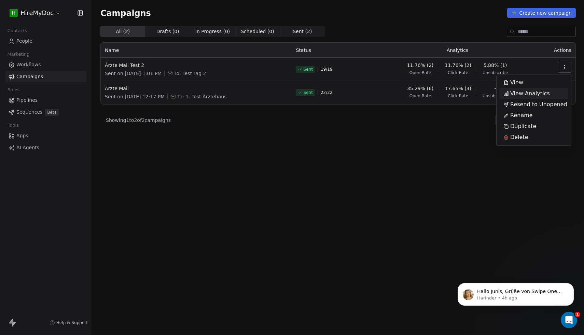
click at [522, 92] on span "View Analytics" at bounding box center [530, 93] width 40 height 8
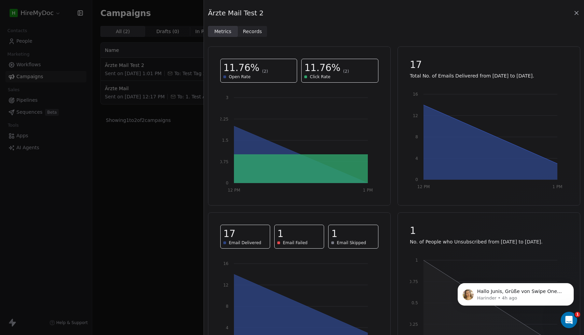
scroll to position [41, 0]
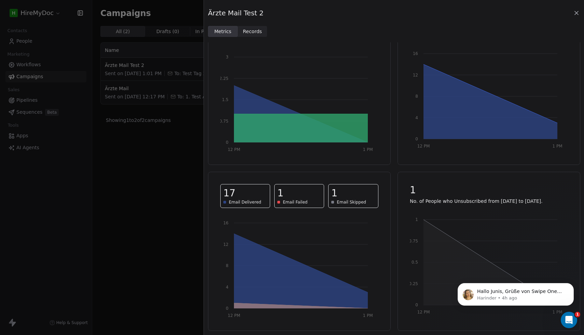
click at [347, 203] on span "Email Skipped" at bounding box center [350, 201] width 29 height 5
click at [571, 285] on icon "Dismiss notification" at bounding box center [571, 285] width 2 height 2
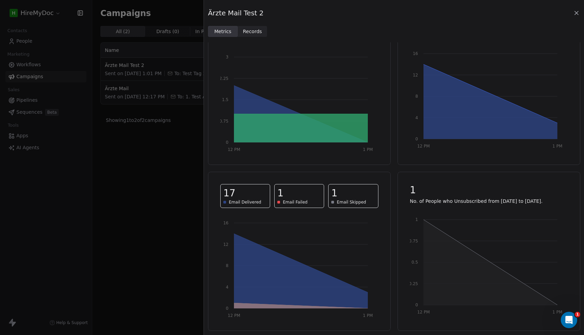
click at [569, 318] on icon "Open Intercom Messenger" at bounding box center [568, 319] width 5 height 5
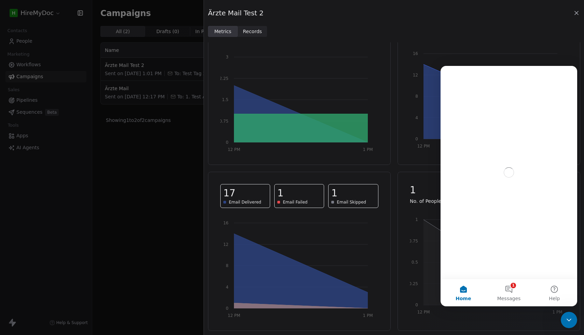
scroll to position [0, 0]
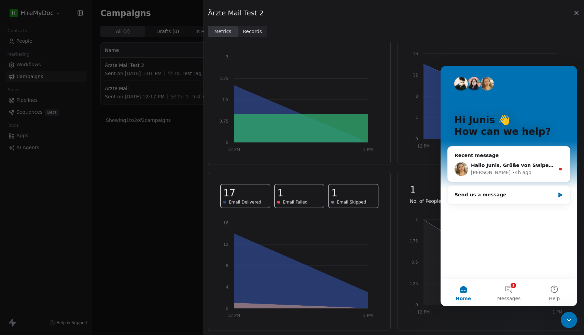
click at [547, 43] on div "17 Total No. of Emails Delivered from Aug 12, 2025 to Aug 22, 2025." at bounding box center [488, 28] width 174 height 37
click at [525, 159] on div "Hallo Junis, Grüße von Swipe One und vielen Dank, dass Sie sich an uns gewandt …" at bounding box center [508, 168] width 122 height 25
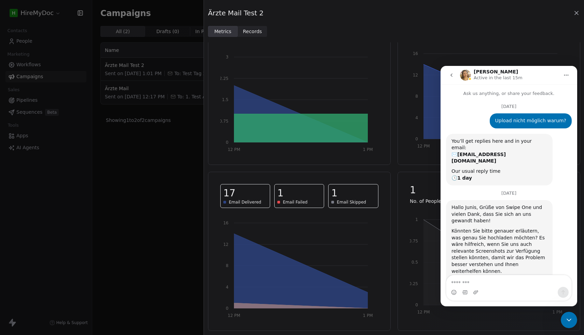
scroll to position [9, 0]
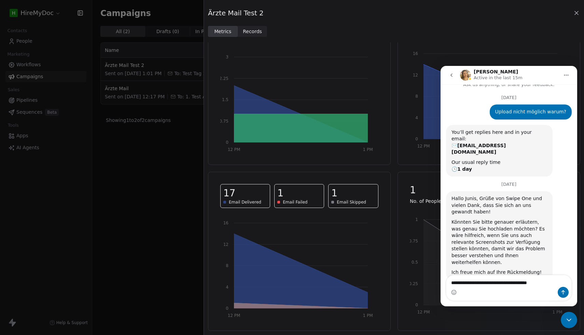
type textarea "**********"
click at [561, 292] on icon "Send a message…" at bounding box center [562, 291] width 5 height 5
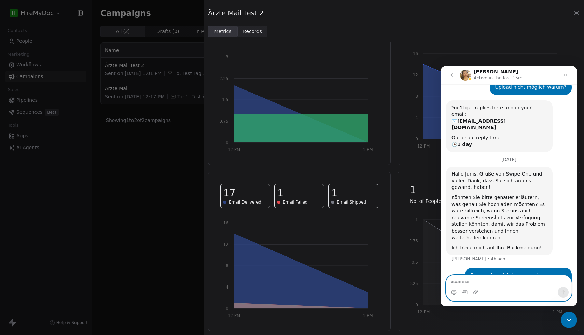
scroll to position [36, 0]
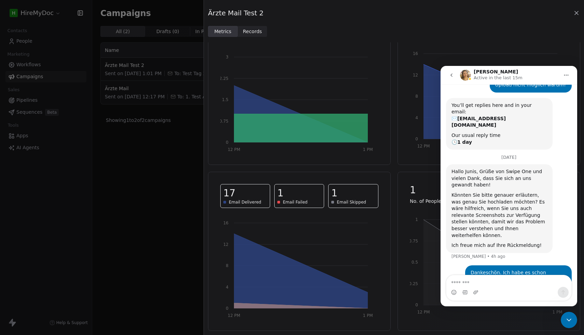
click at [464, 76] on img "Intercom messenger" at bounding box center [465, 75] width 11 height 11
click at [476, 70] on h1 "Harinder" at bounding box center [495, 71] width 44 height 5
click at [453, 73] on icon "go back" at bounding box center [450, 74] width 5 height 5
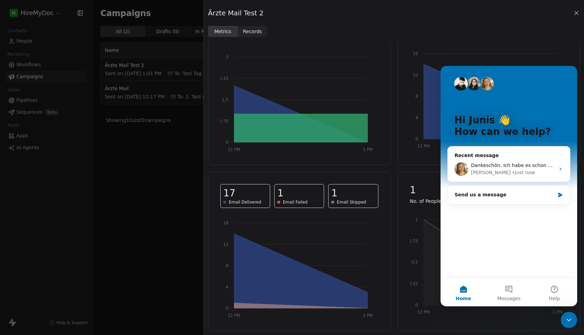
scroll to position [0, 0]
click at [570, 323] on icon "Close Intercom Messenger" at bounding box center [568, 320] width 8 height 8
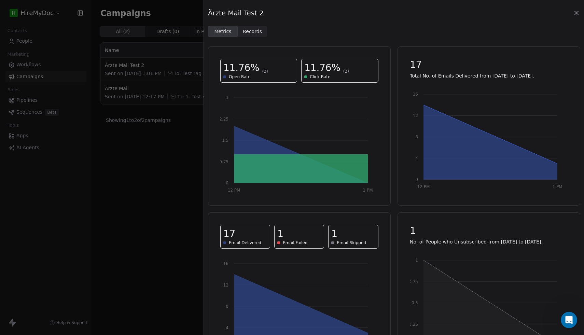
click at [248, 36] on span "Records Records" at bounding box center [253, 31] width 30 height 11
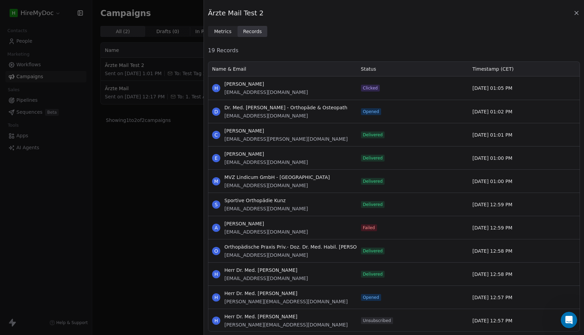
click at [169, 173] on div "Ärzte Mail Test 2 Metrics Metrics Records Records 19 Records Name & Email Statu…" at bounding box center [292, 167] width 584 height 335
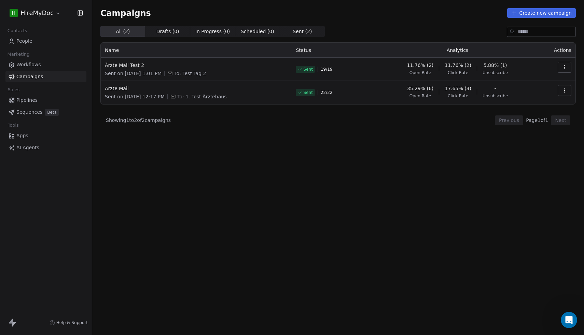
click at [500, 67] on span "5.88% (1)" at bounding box center [495, 65] width 24 height 7
click at [562, 67] on icon "button" at bounding box center [563, 67] width 5 height 5
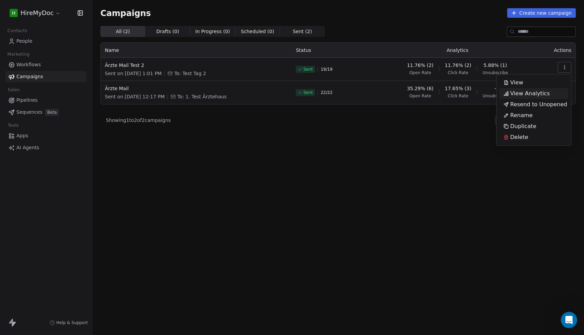
click at [521, 98] on div "View Analytics" at bounding box center [526, 93] width 55 height 11
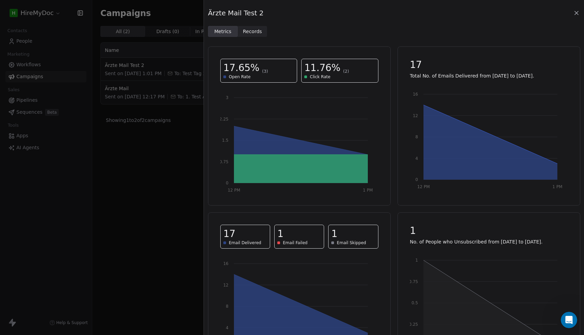
click at [243, 76] on span "Open Rate" at bounding box center [240, 76] width 22 height 5
click at [249, 37] on span "Records Records" at bounding box center [253, 31] width 30 height 11
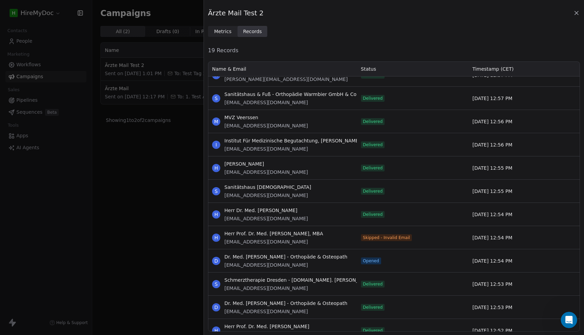
scroll to position [325, 0]
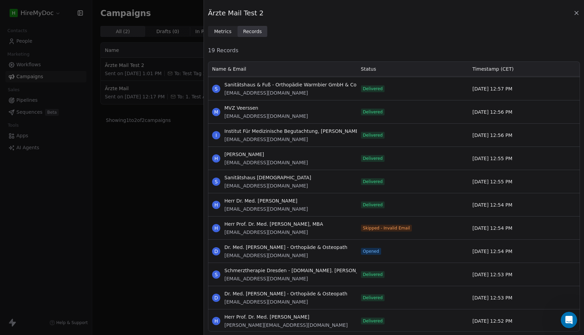
click at [171, 238] on div "Ärzte Mail Test 2 Metrics Metrics Records Records 19 Records Name & Email Statu…" at bounding box center [292, 167] width 584 height 335
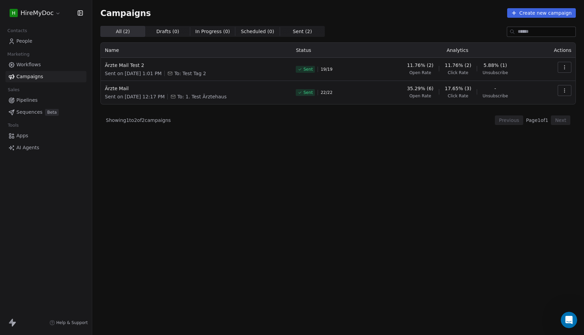
click at [564, 89] on icon "button" at bounding box center [564, 89] width 0 height 0
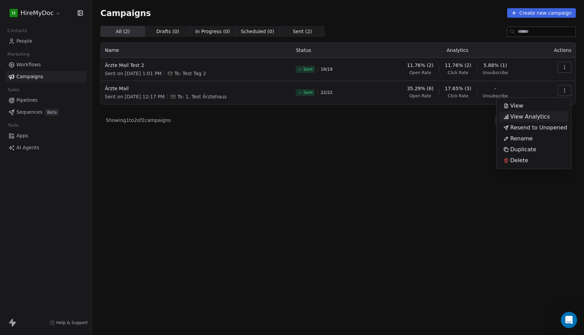
click at [517, 119] on span "View Analytics" at bounding box center [530, 117] width 40 height 8
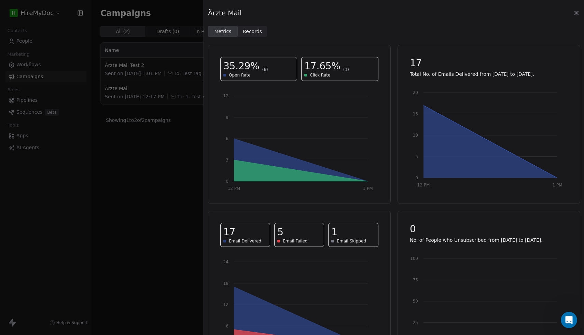
scroll to position [0, 0]
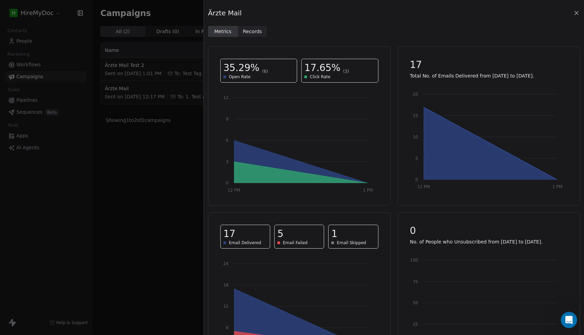
click at [257, 35] on span "Records Records" at bounding box center [253, 31] width 30 height 11
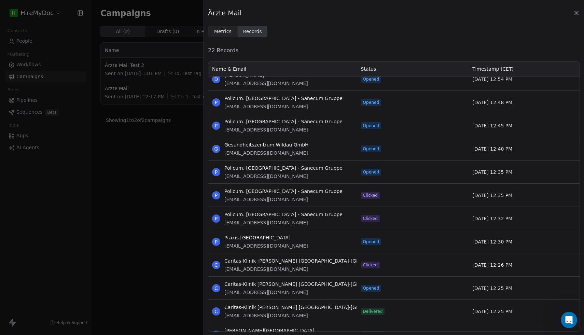
scroll to position [29, 0]
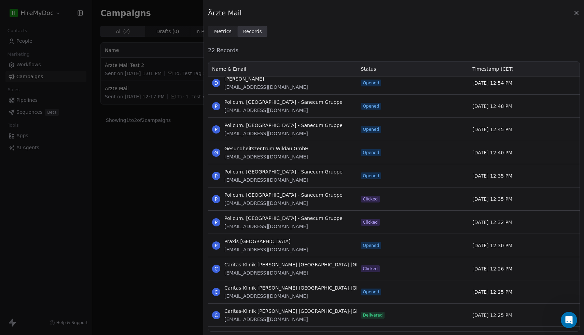
click at [150, 221] on div "Ärzte Mail Metrics Metrics Records Records 22 Records Name & Email Status Times…" at bounding box center [292, 167] width 584 height 335
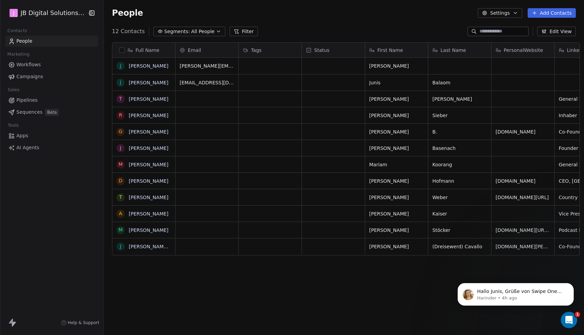
scroll to position [295, 484]
